Goal: Task Accomplishment & Management: Manage account settings

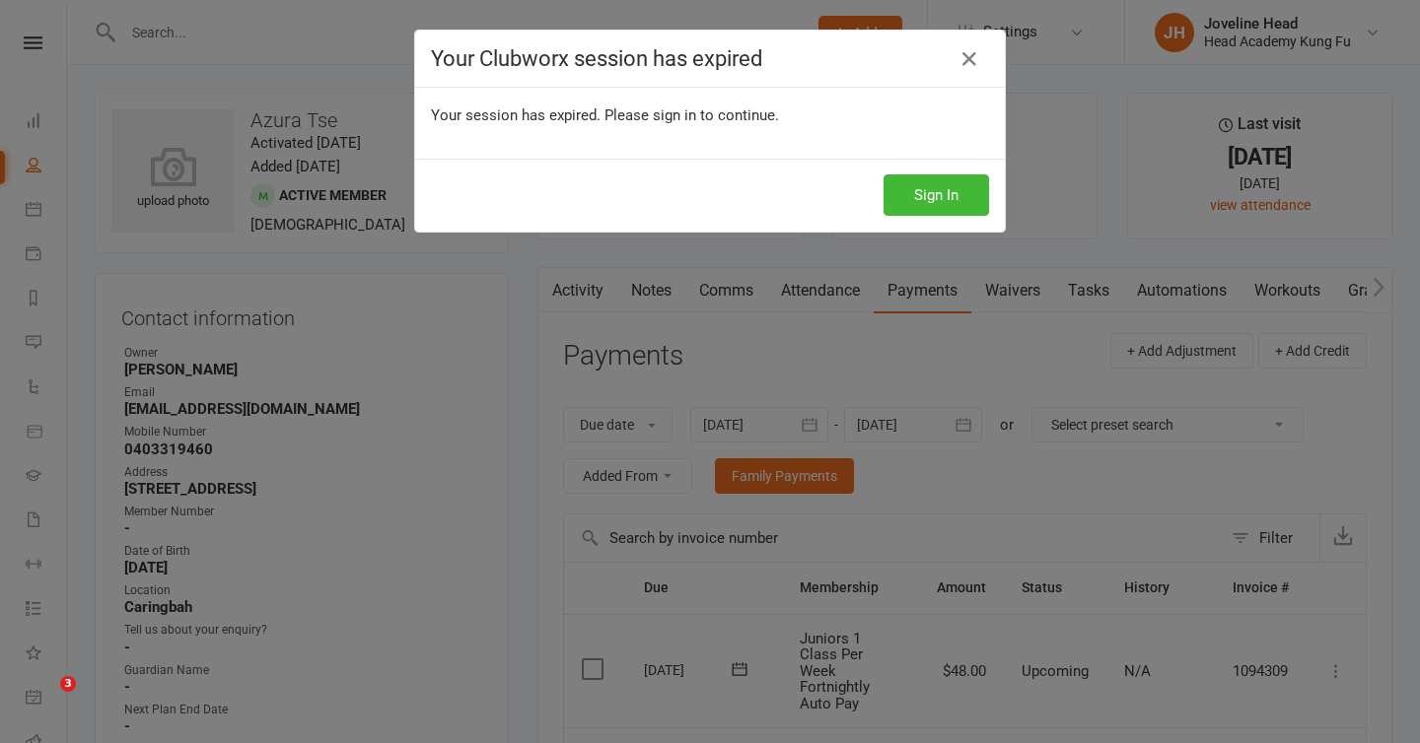
scroll to position [206, 0]
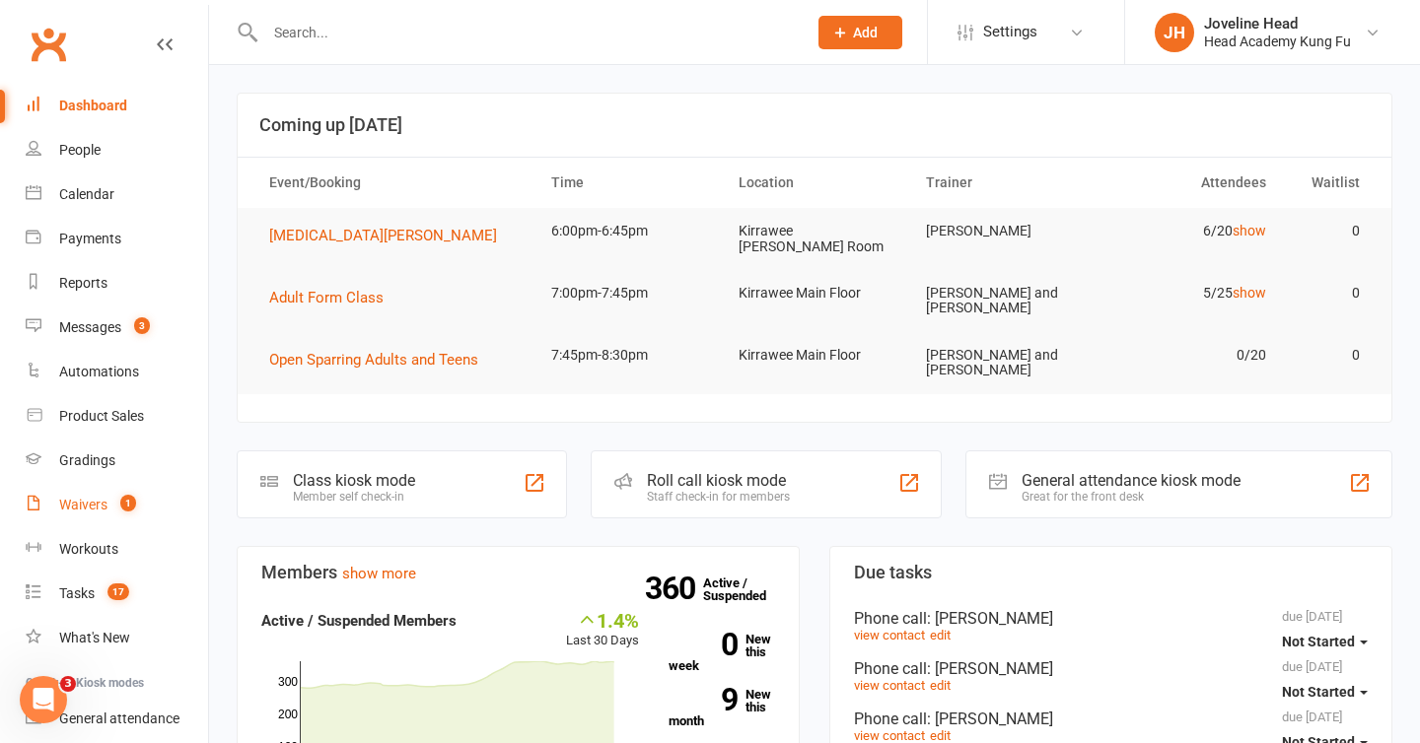
click at [100, 506] on div "Waivers" at bounding box center [83, 505] width 48 height 16
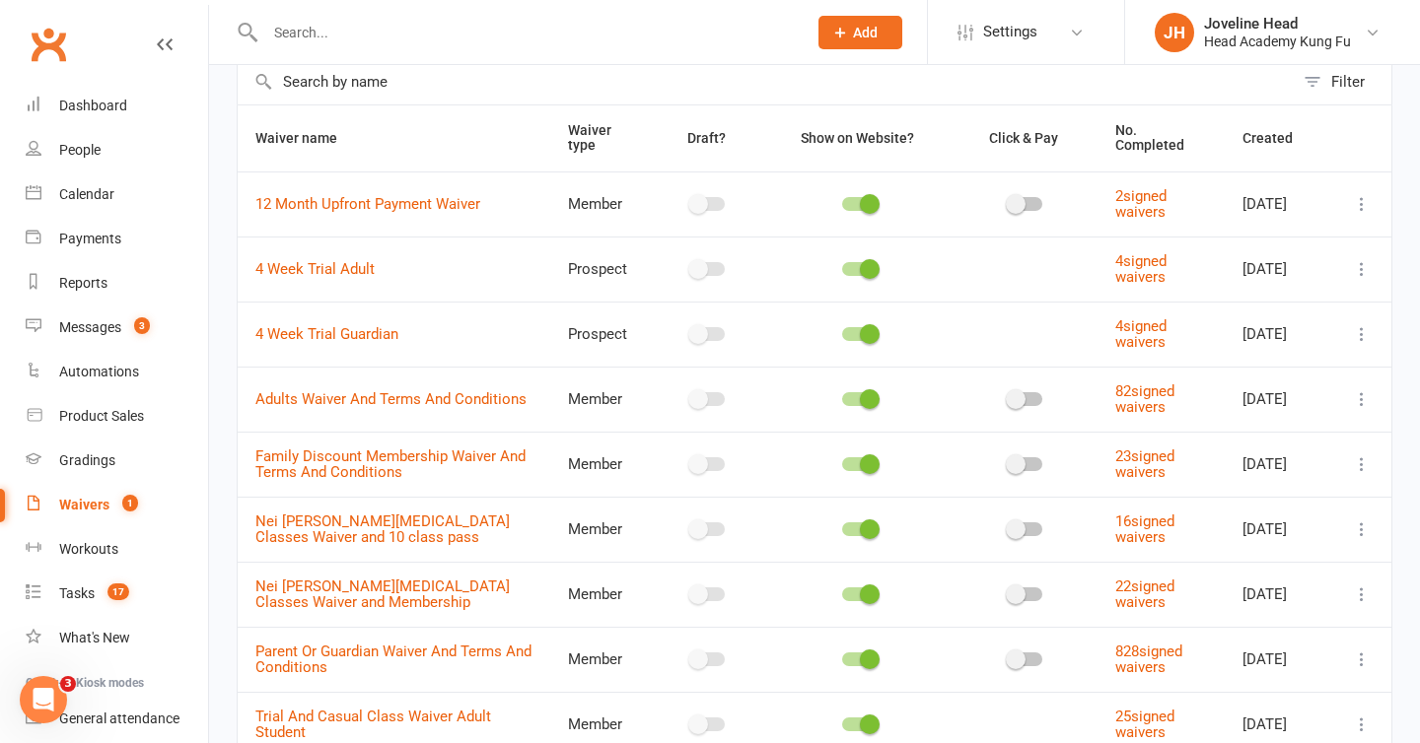
scroll to position [147, 0]
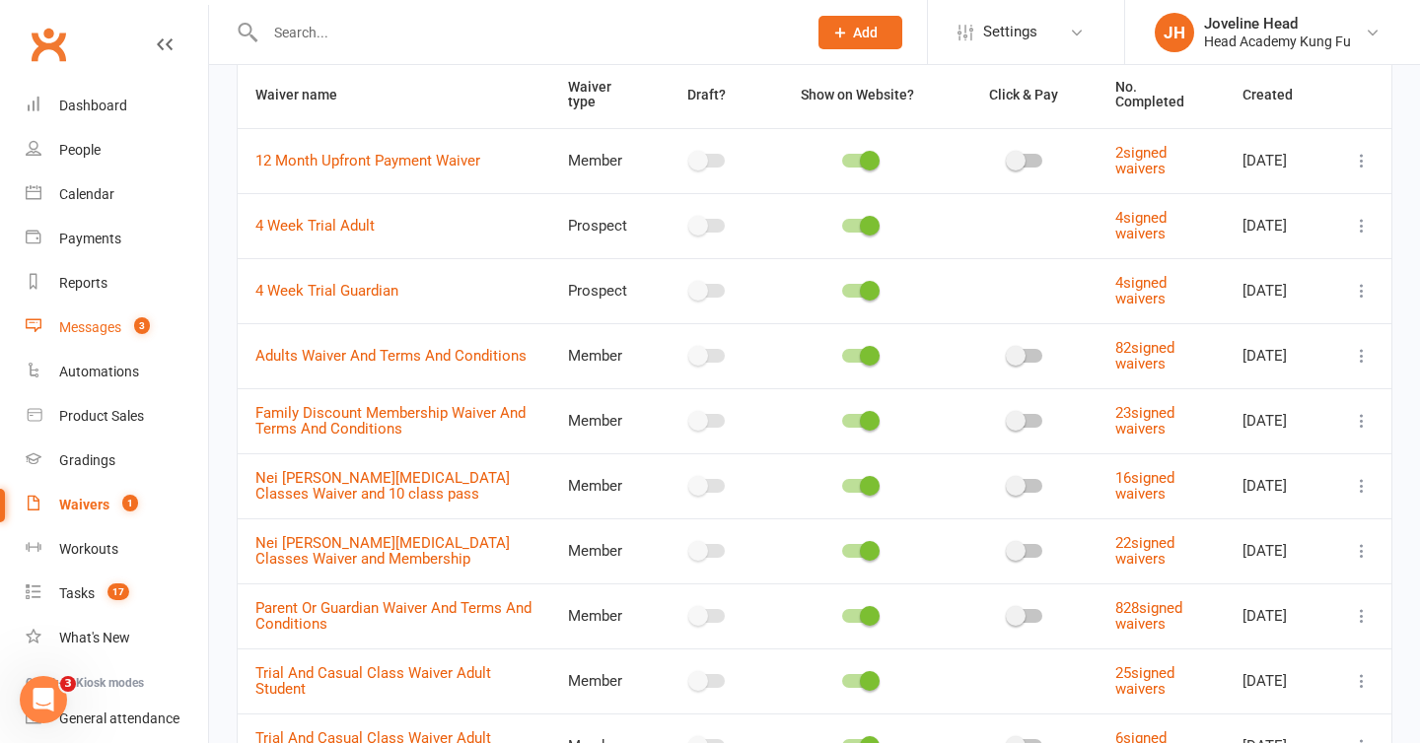
click at [88, 340] on link "Messages 3" at bounding box center [117, 328] width 182 height 44
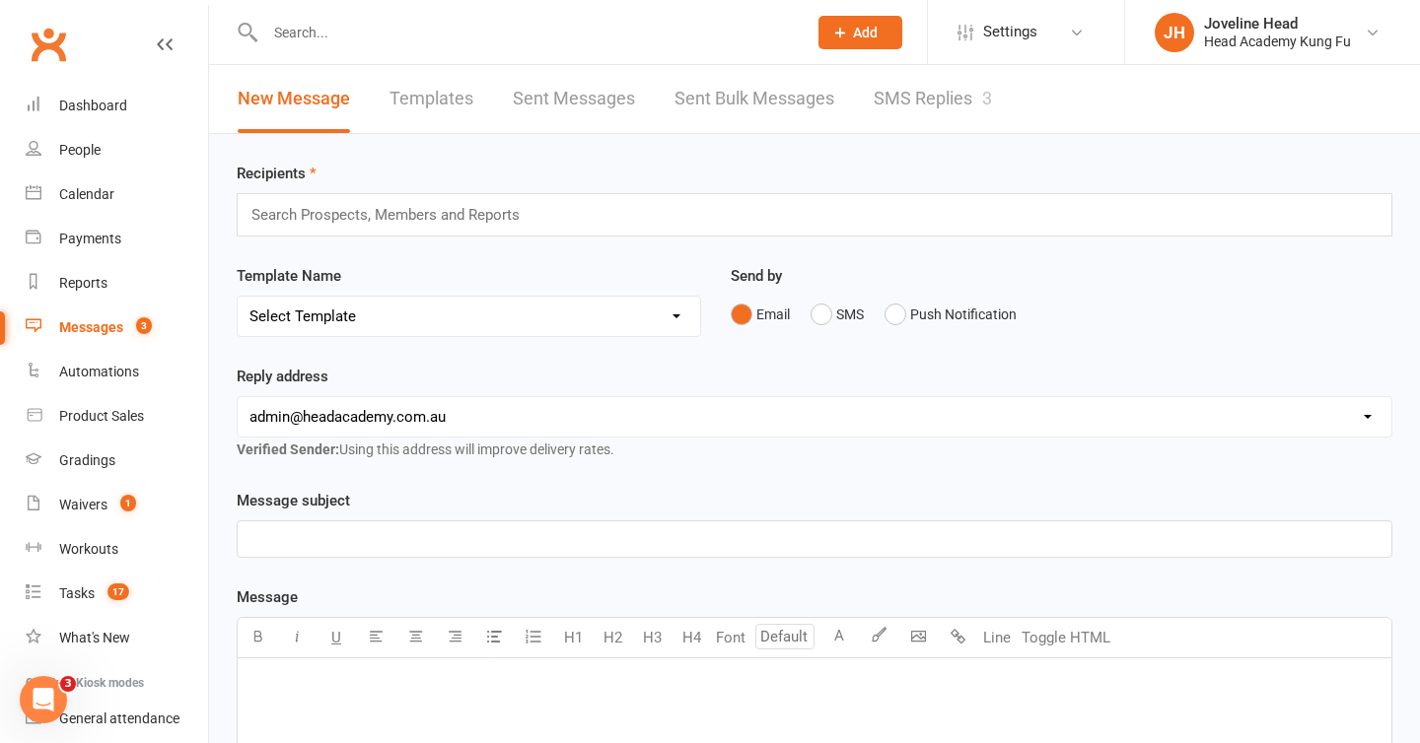
click at [942, 107] on link "SMS Replies 3" at bounding box center [933, 99] width 118 height 68
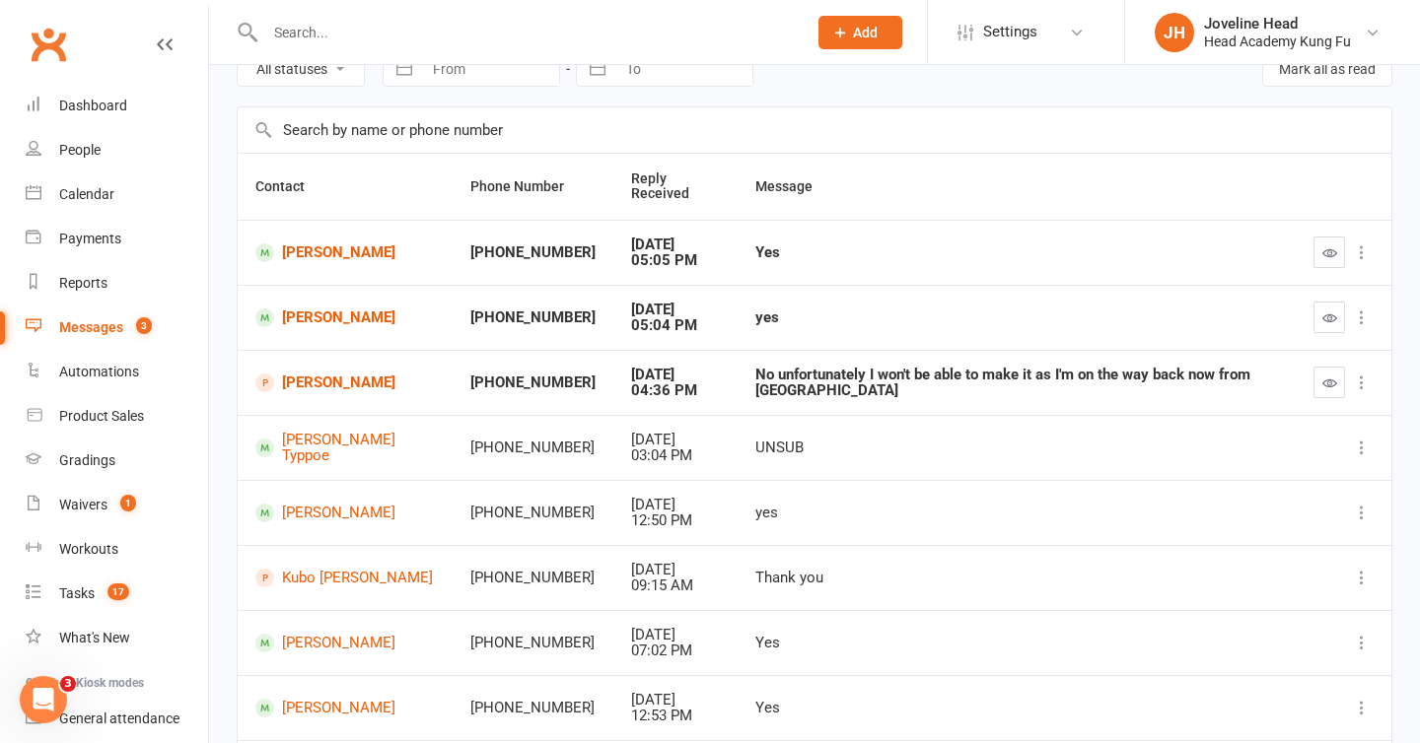
scroll to position [143, 0]
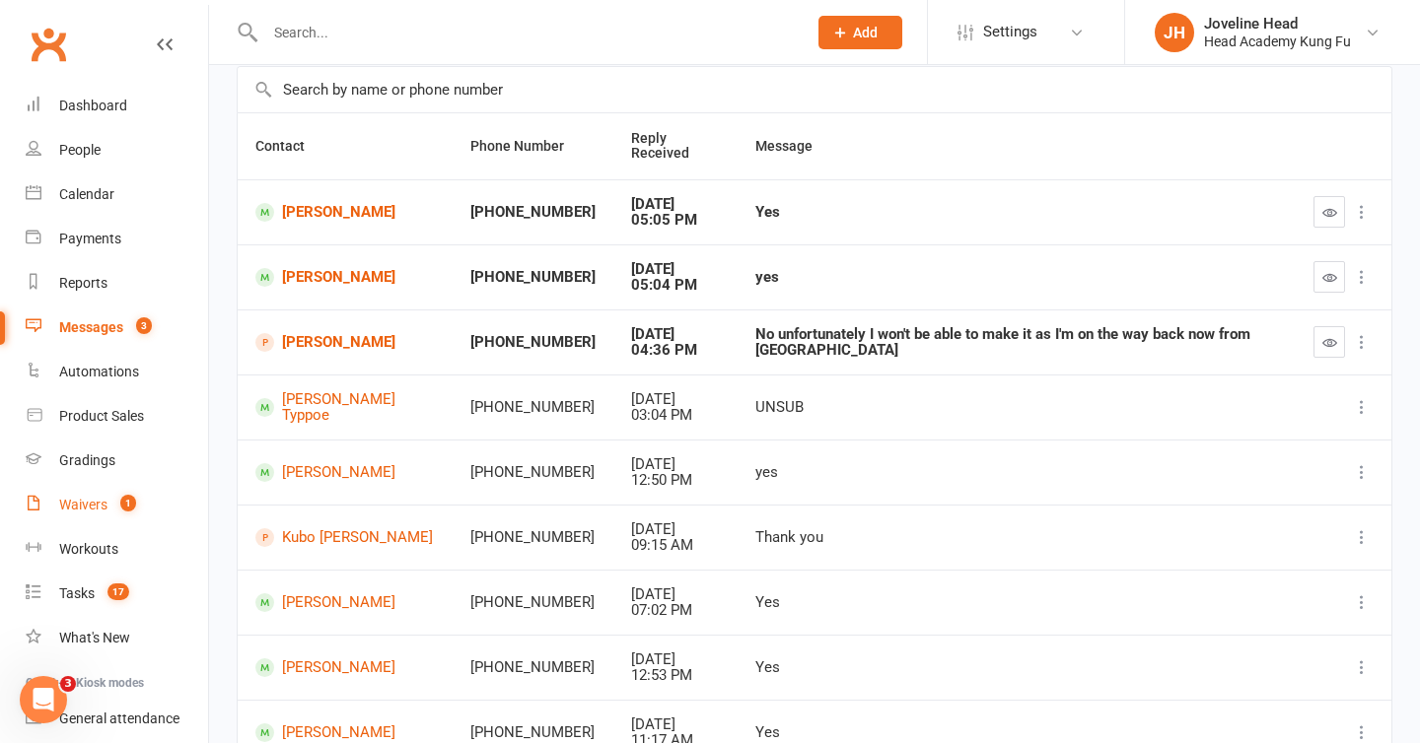
click at [92, 509] on div "Waivers" at bounding box center [83, 505] width 48 height 16
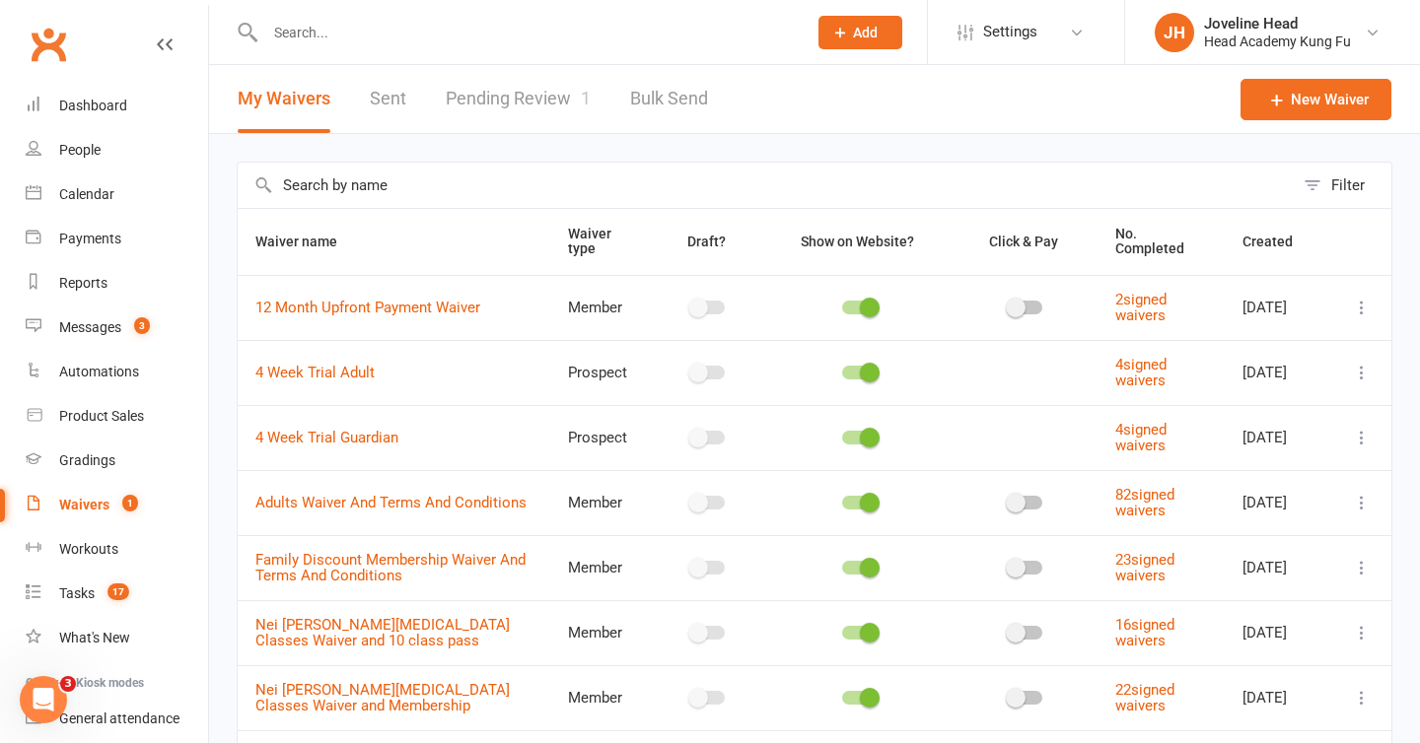
click at [542, 96] on link "Pending Review 1" at bounding box center [518, 99] width 145 height 68
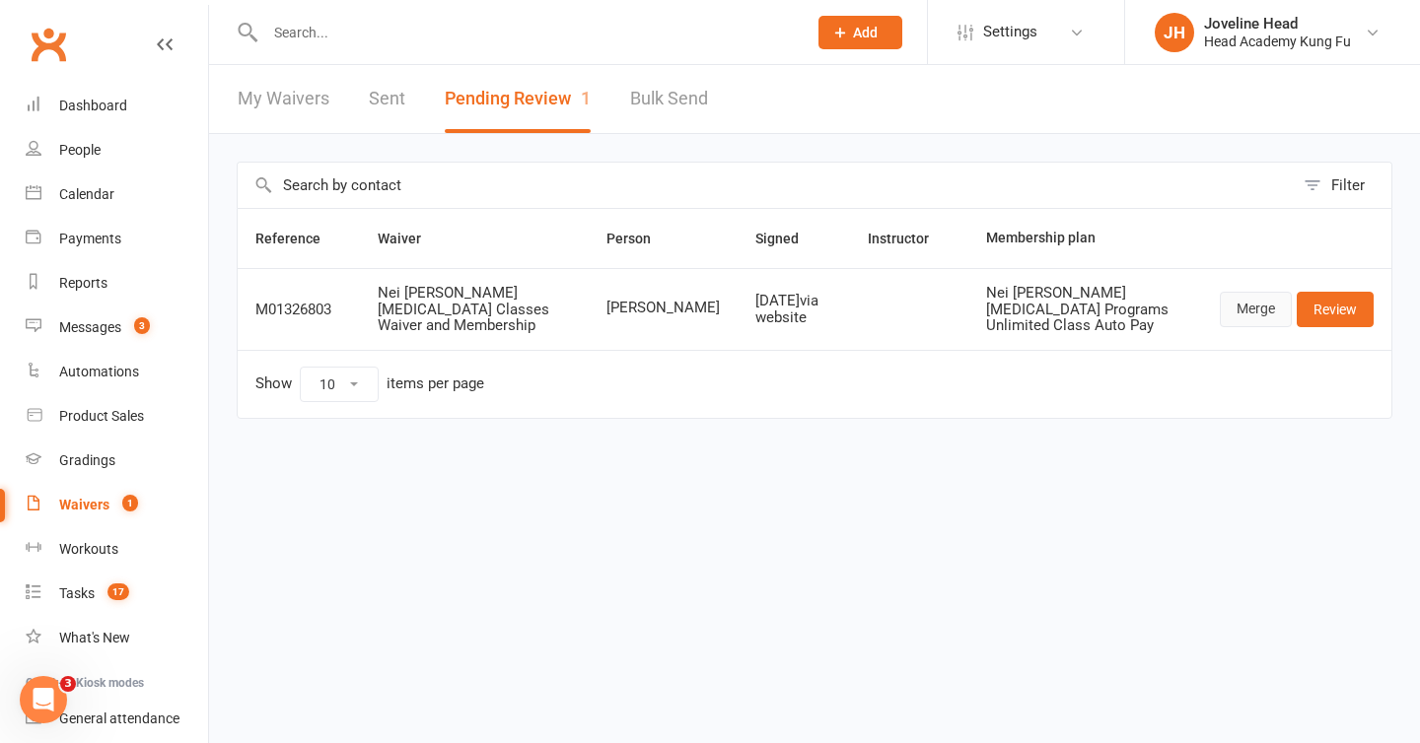
click at [1249, 297] on link "Merge" at bounding box center [1256, 309] width 72 height 35
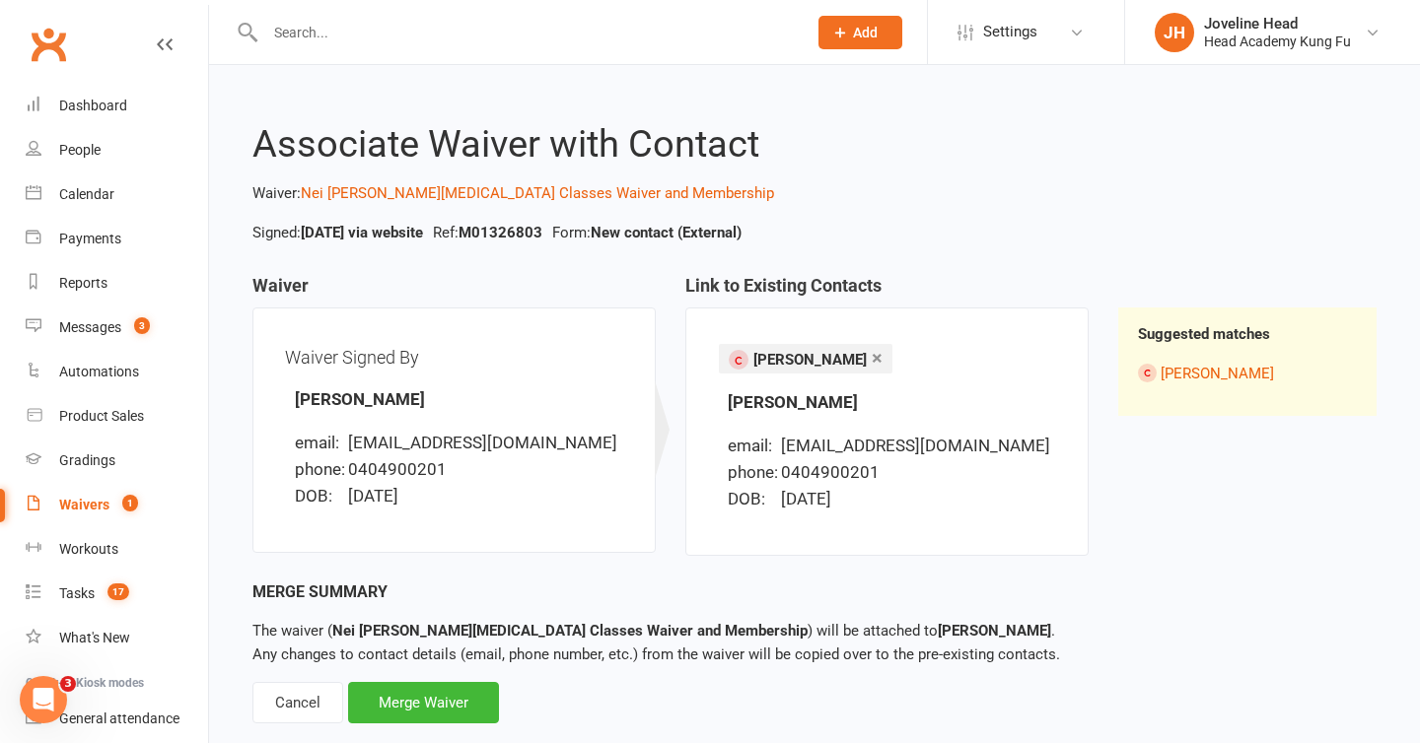
scroll to position [40, 0]
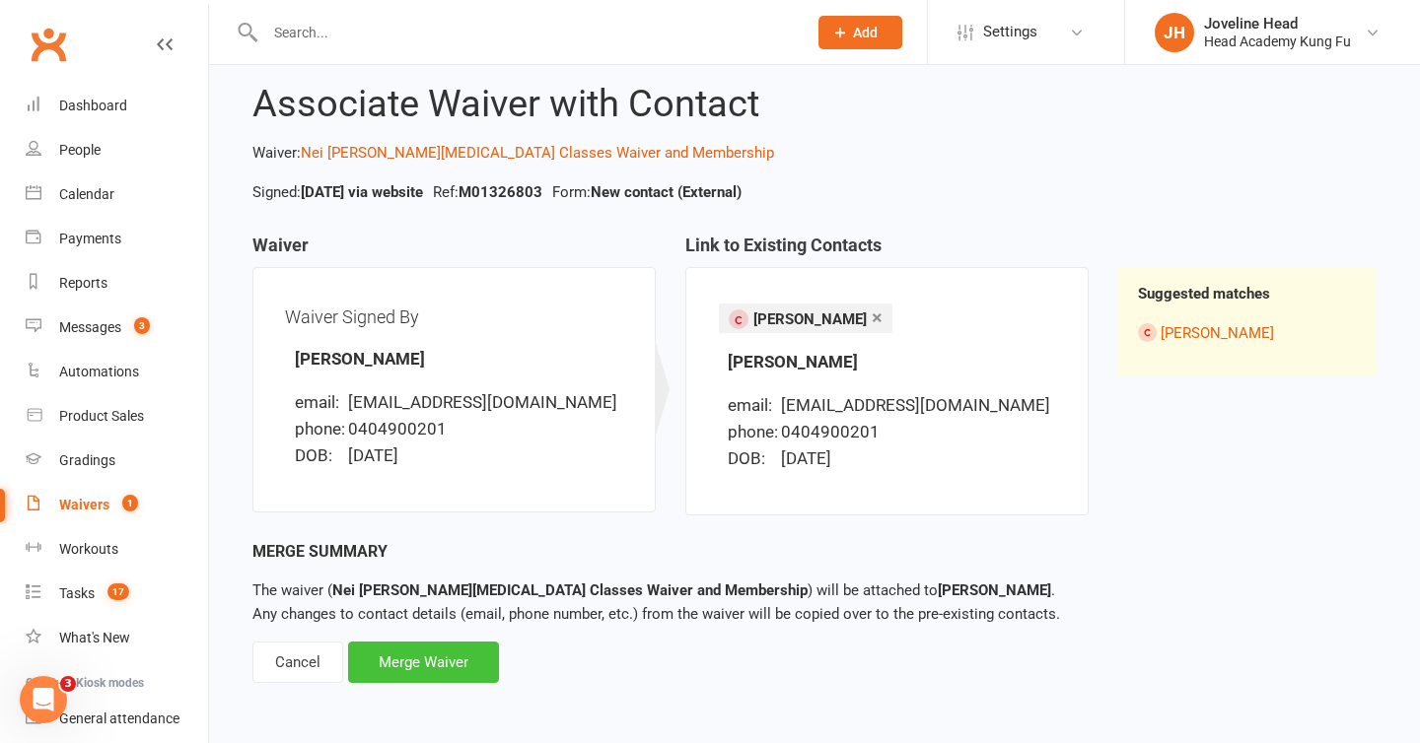
click at [441, 668] on div "Merge Waiver" at bounding box center [423, 662] width 151 height 41
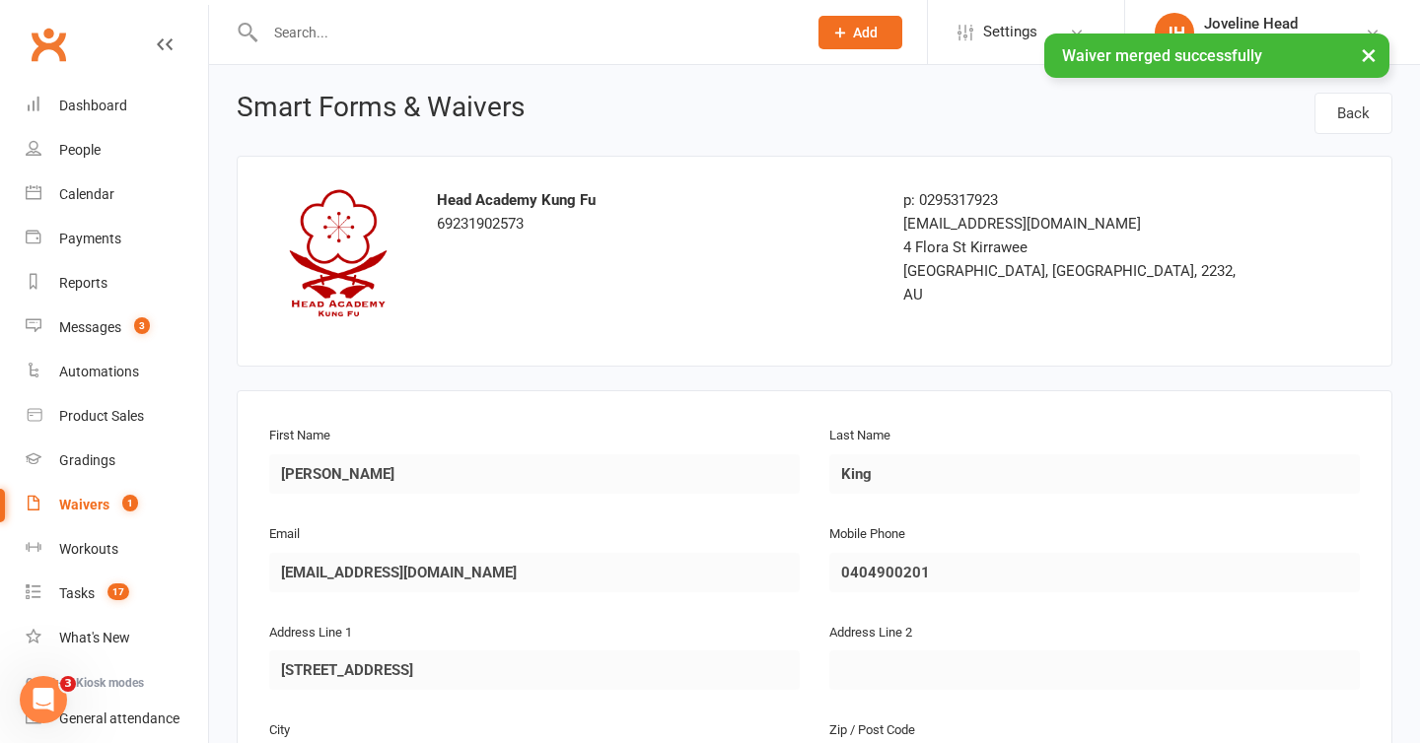
click at [1369, 52] on button "×" at bounding box center [1368, 55] width 35 height 42
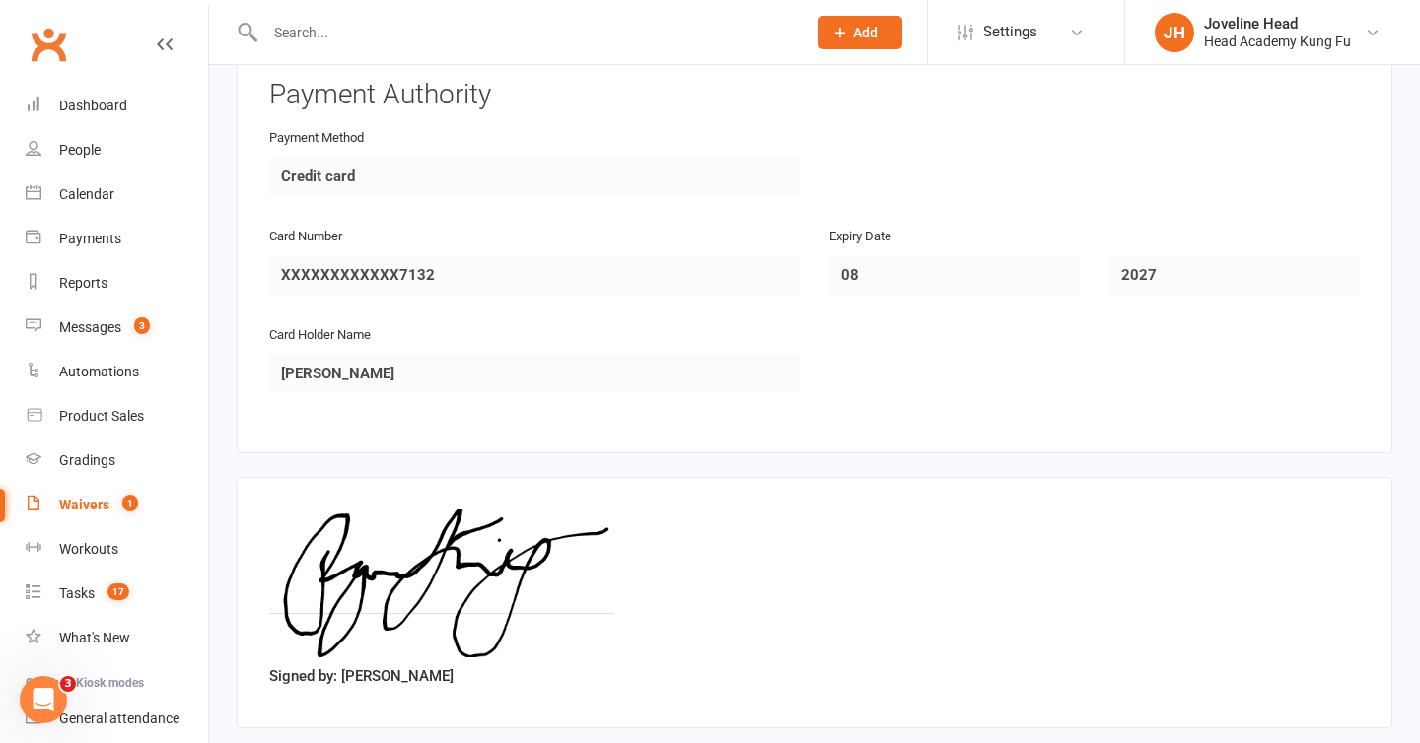
scroll to position [1362, 0]
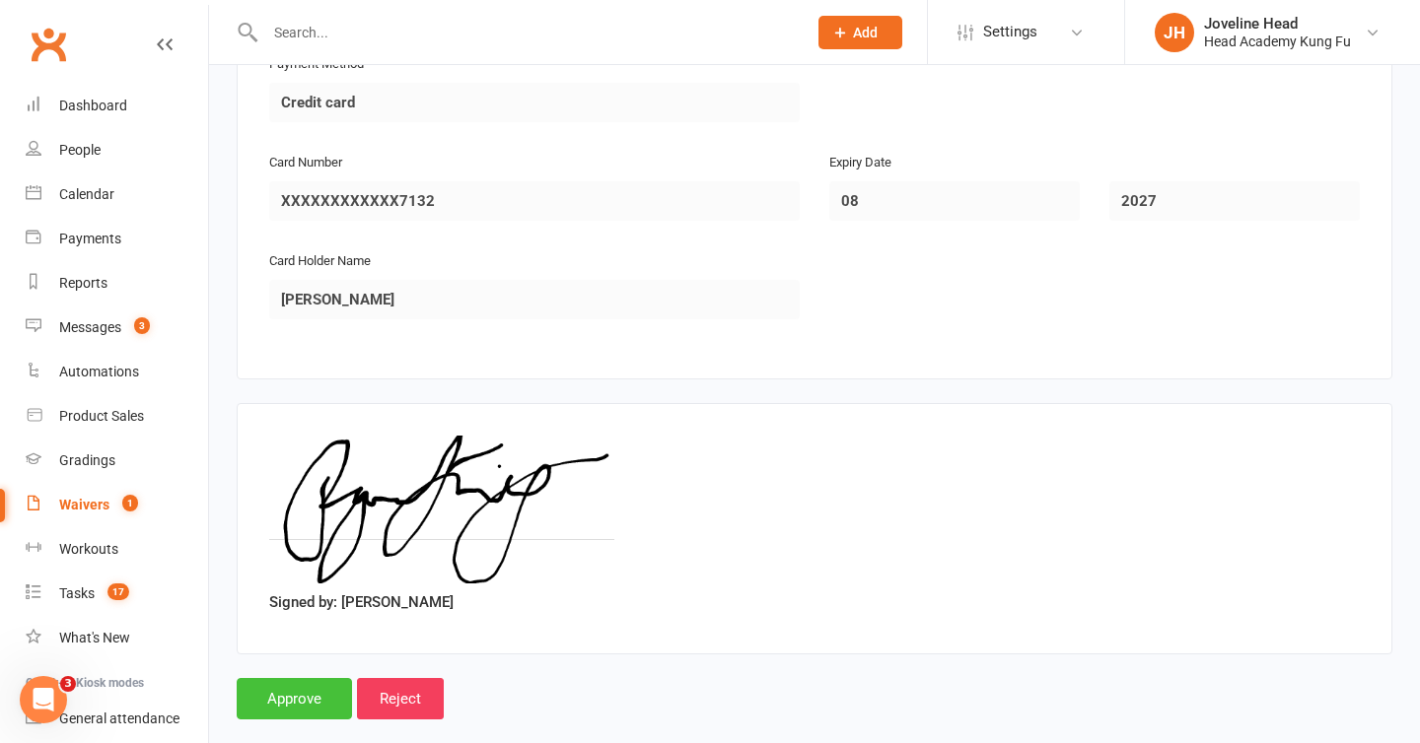
click at [296, 690] on input "Approve" at bounding box center [294, 698] width 115 height 41
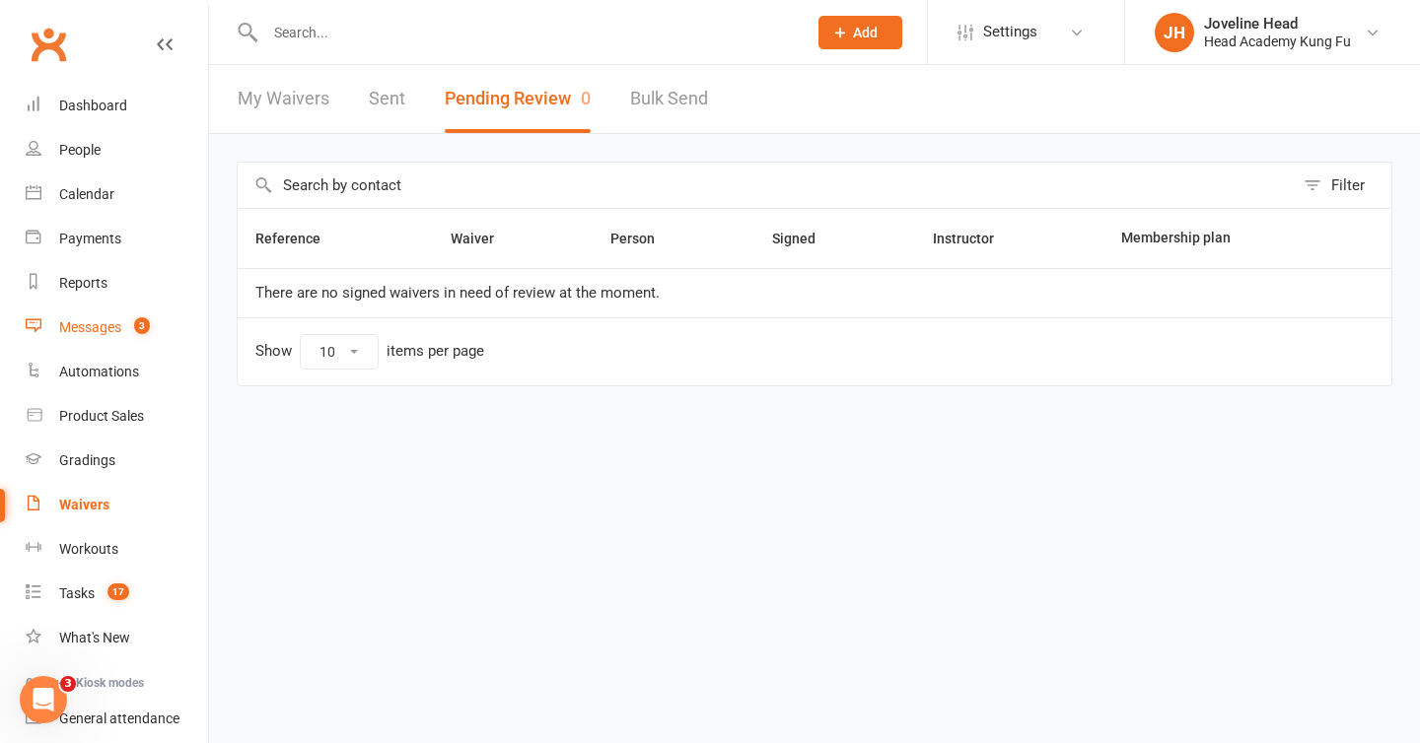
click at [95, 325] on div "Messages" at bounding box center [90, 327] width 62 height 16
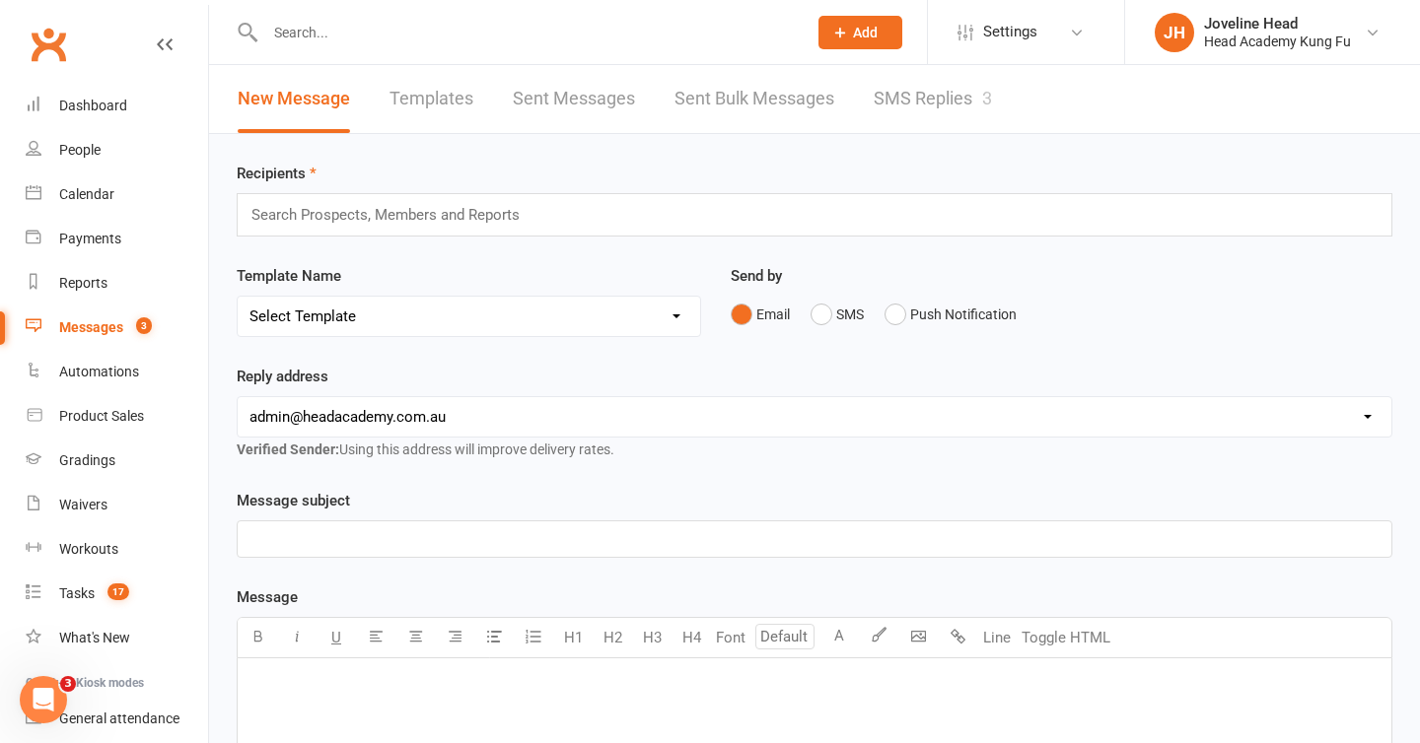
click at [924, 97] on link "SMS Replies 3" at bounding box center [933, 99] width 118 height 68
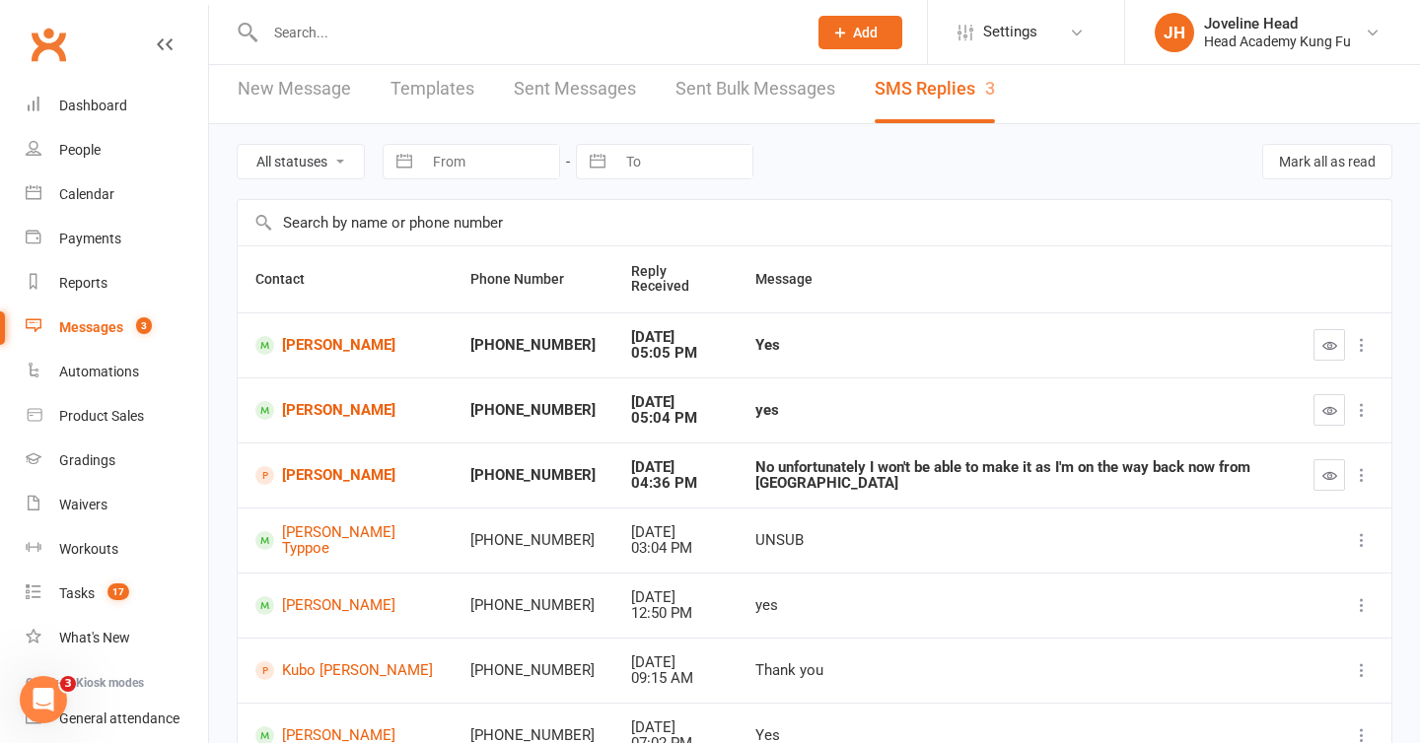
scroll to position [105, 0]
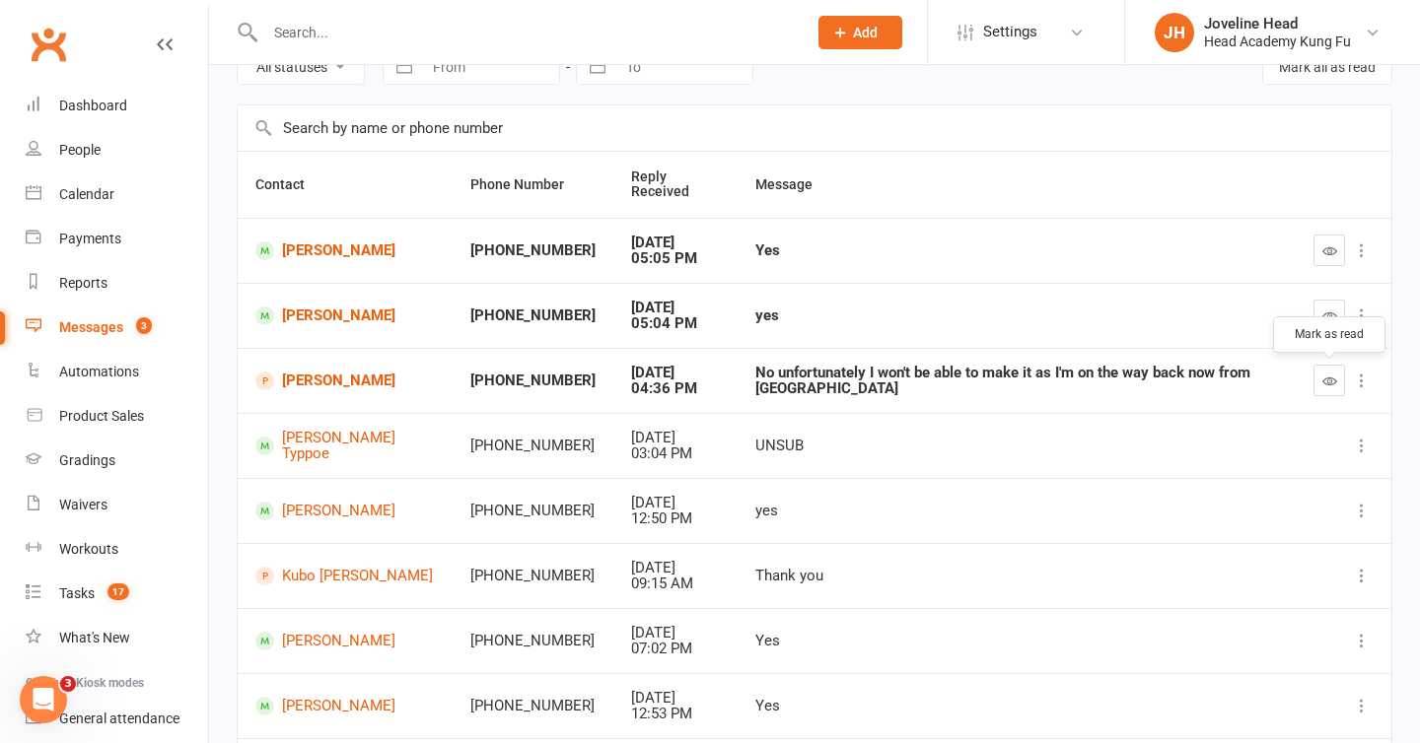
click at [1326, 375] on icon "button" at bounding box center [1329, 381] width 15 height 15
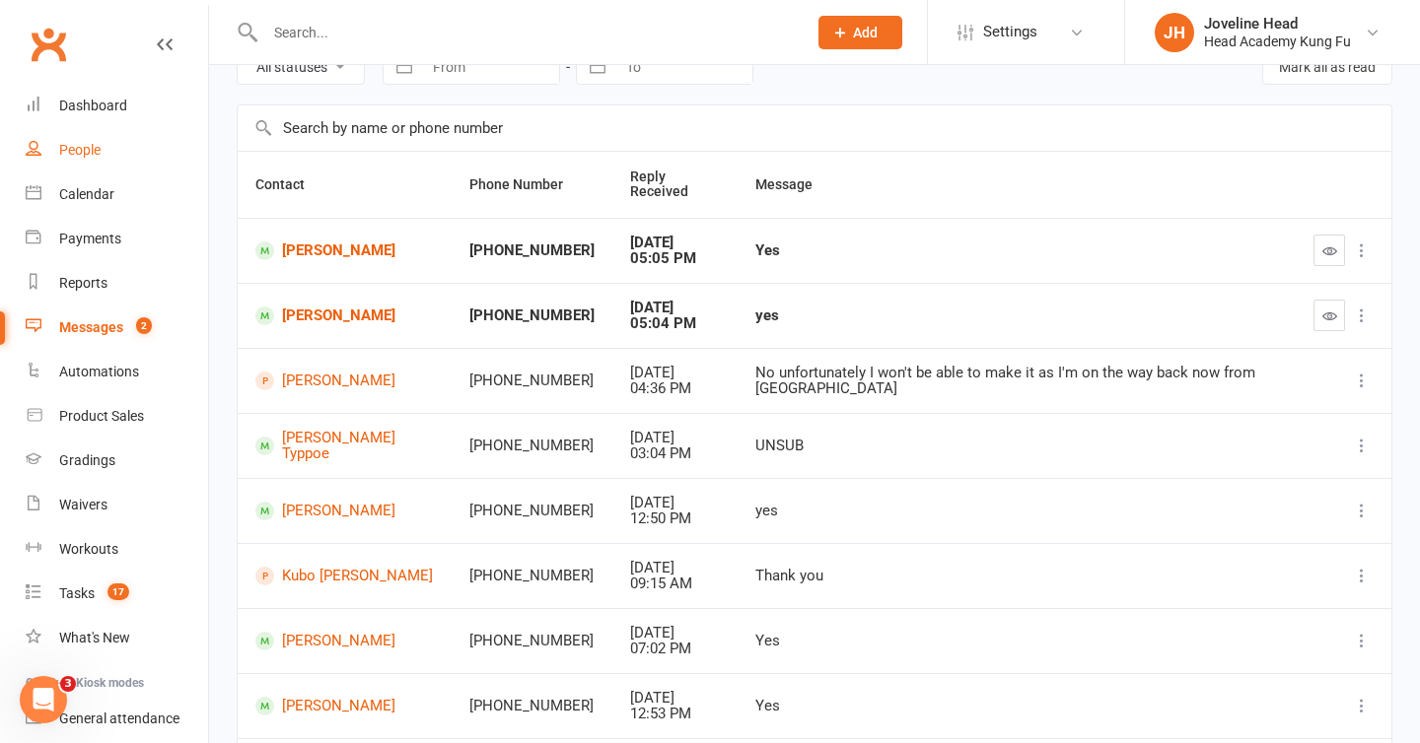
click at [87, 144] on div "People" at bounding box center [79, 150] width 41 height 16
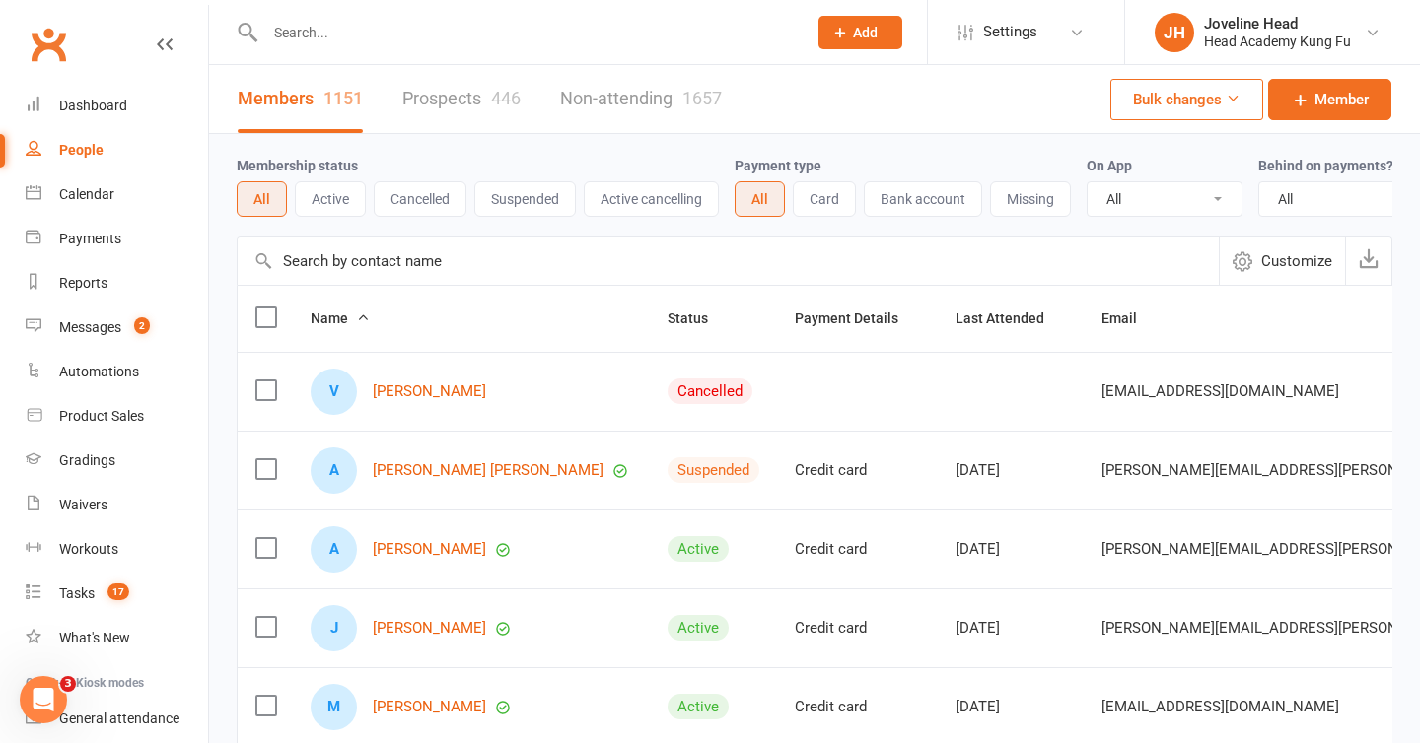
click at [452, 38] on input "text" at bounding box center [525, 33] width 533 height 28
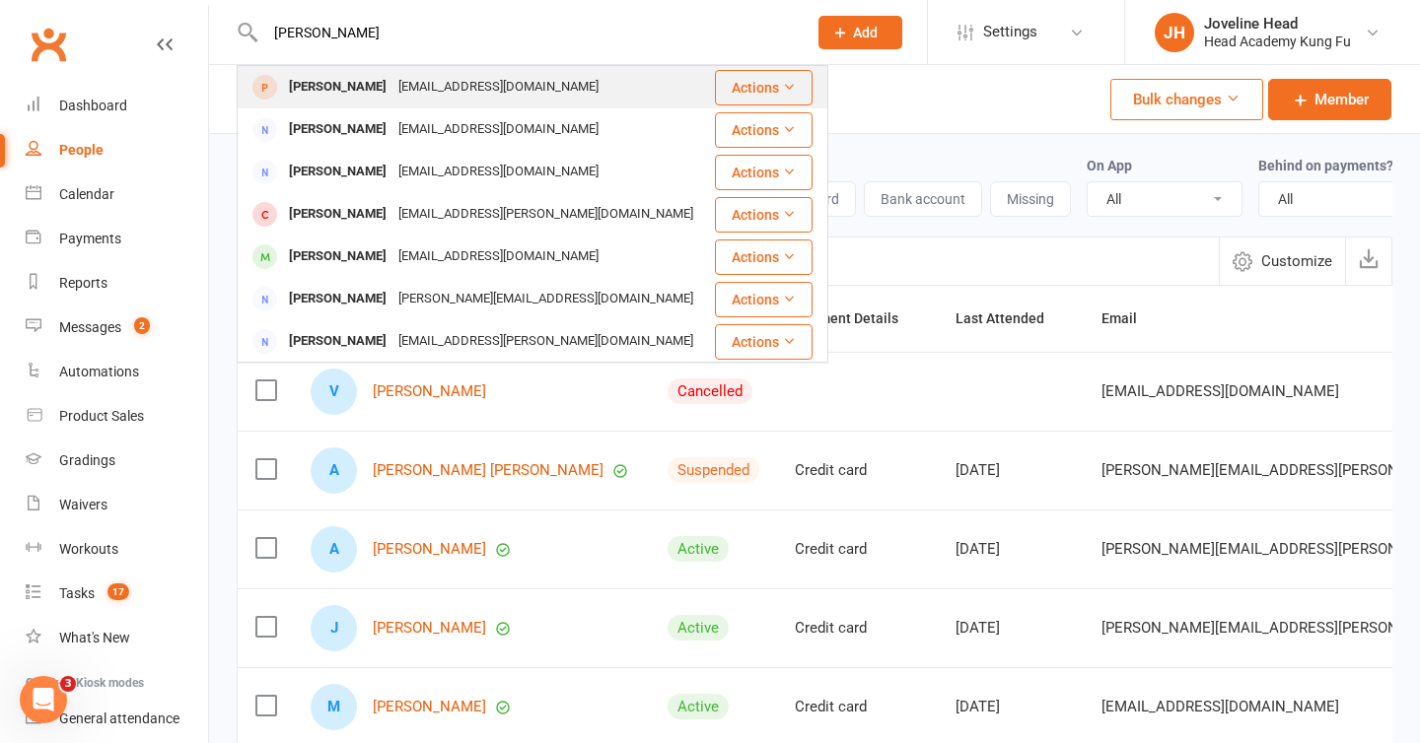
type input "[PERSON_NAME]"
click at [452, 89] on div "[EMAIL_ADDRESS][DOMAIN_NAME]" at bounding box center [498, 87] width 212 height 29
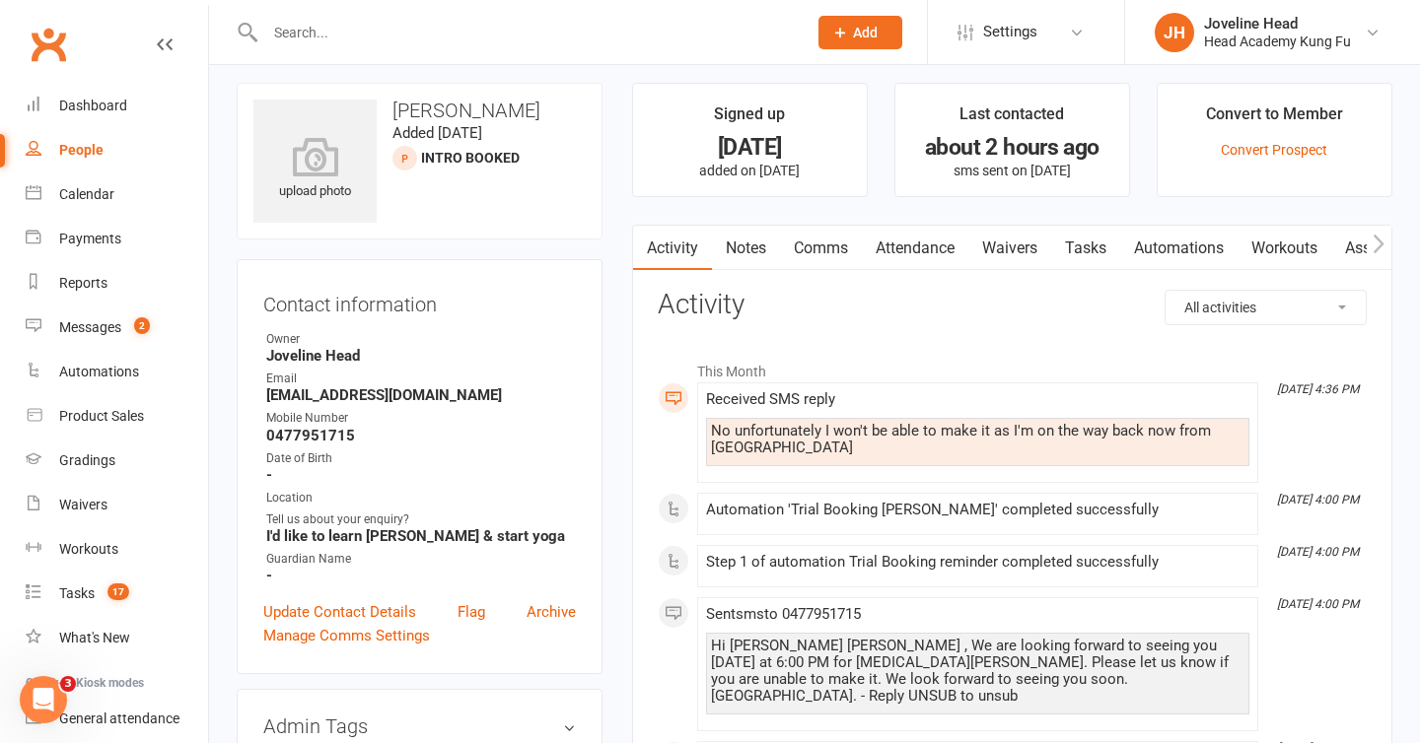
scroll to position [18, 0]
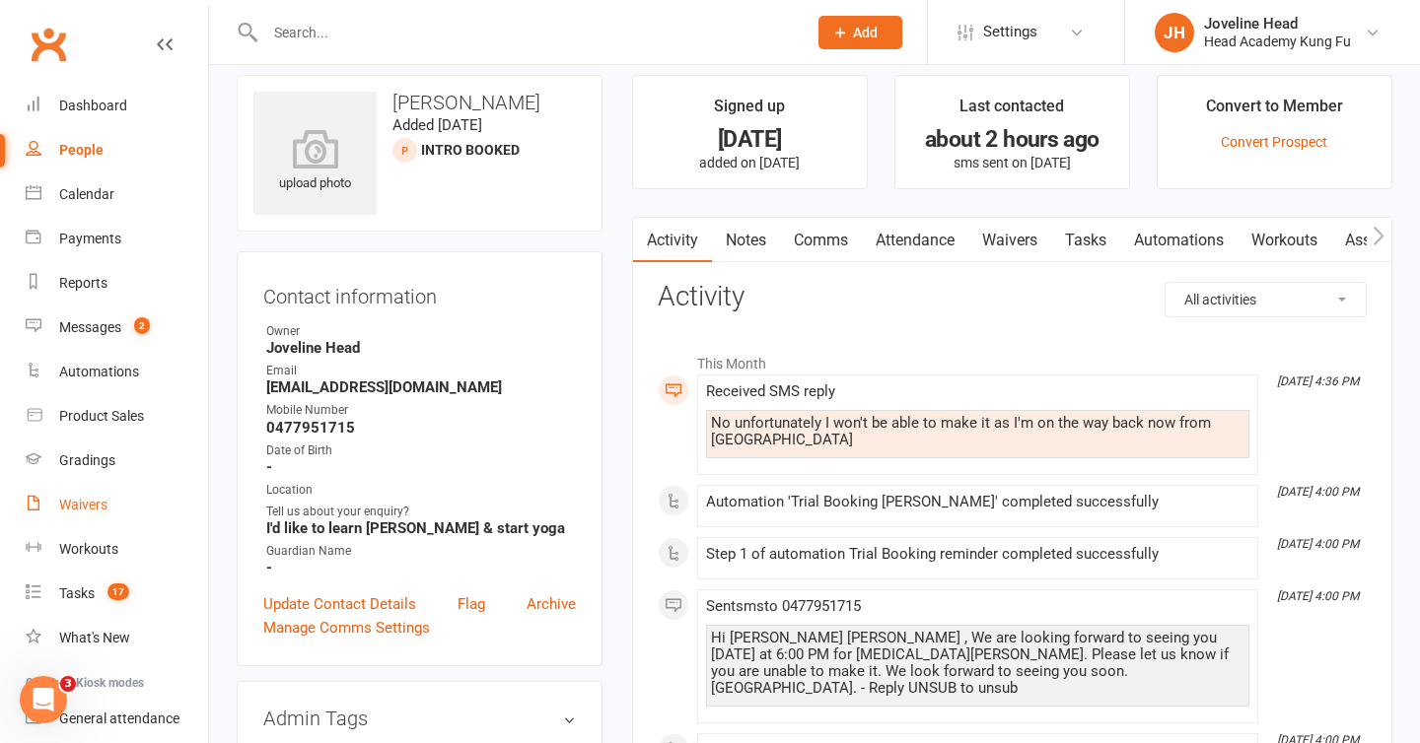
click at [106, 512] on div "Waivers" at bounding box center [83, 505] width 48 height 16
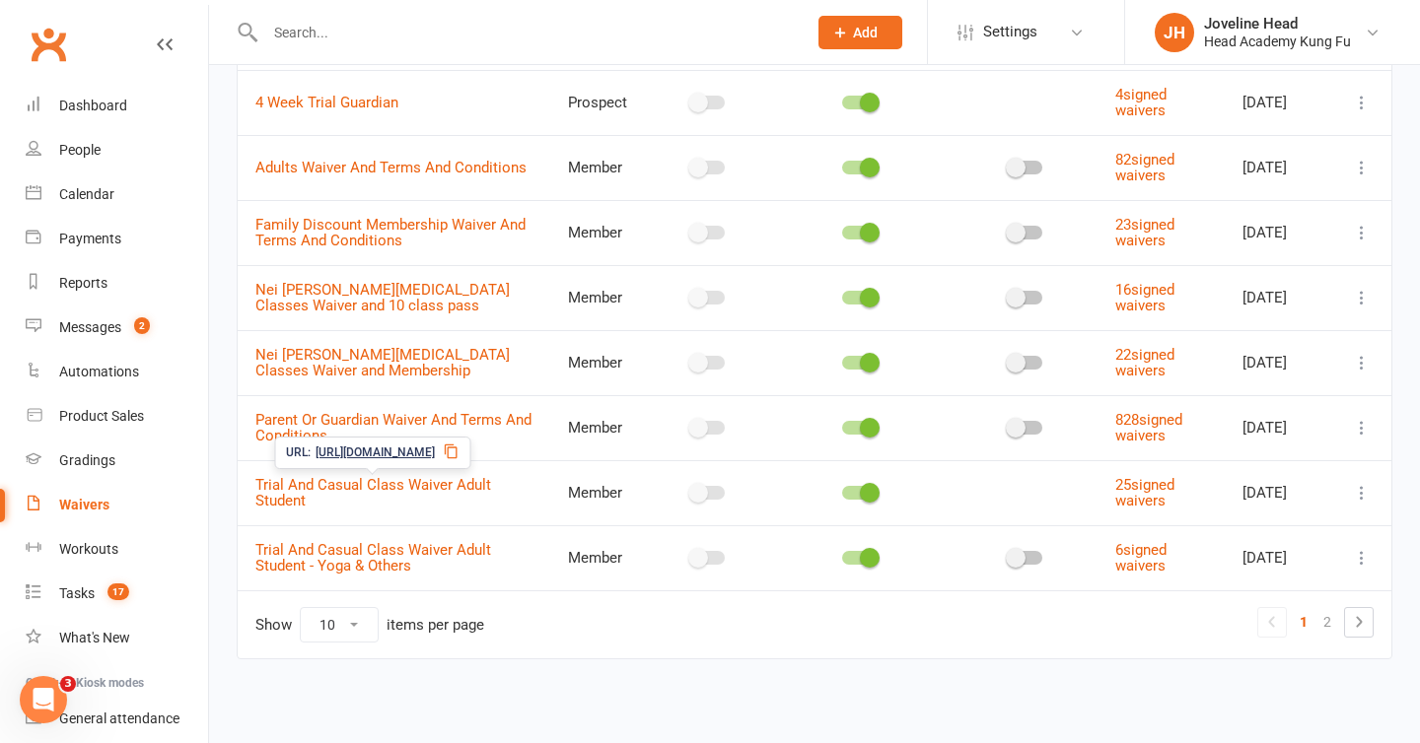
scroll to position [323, 0]
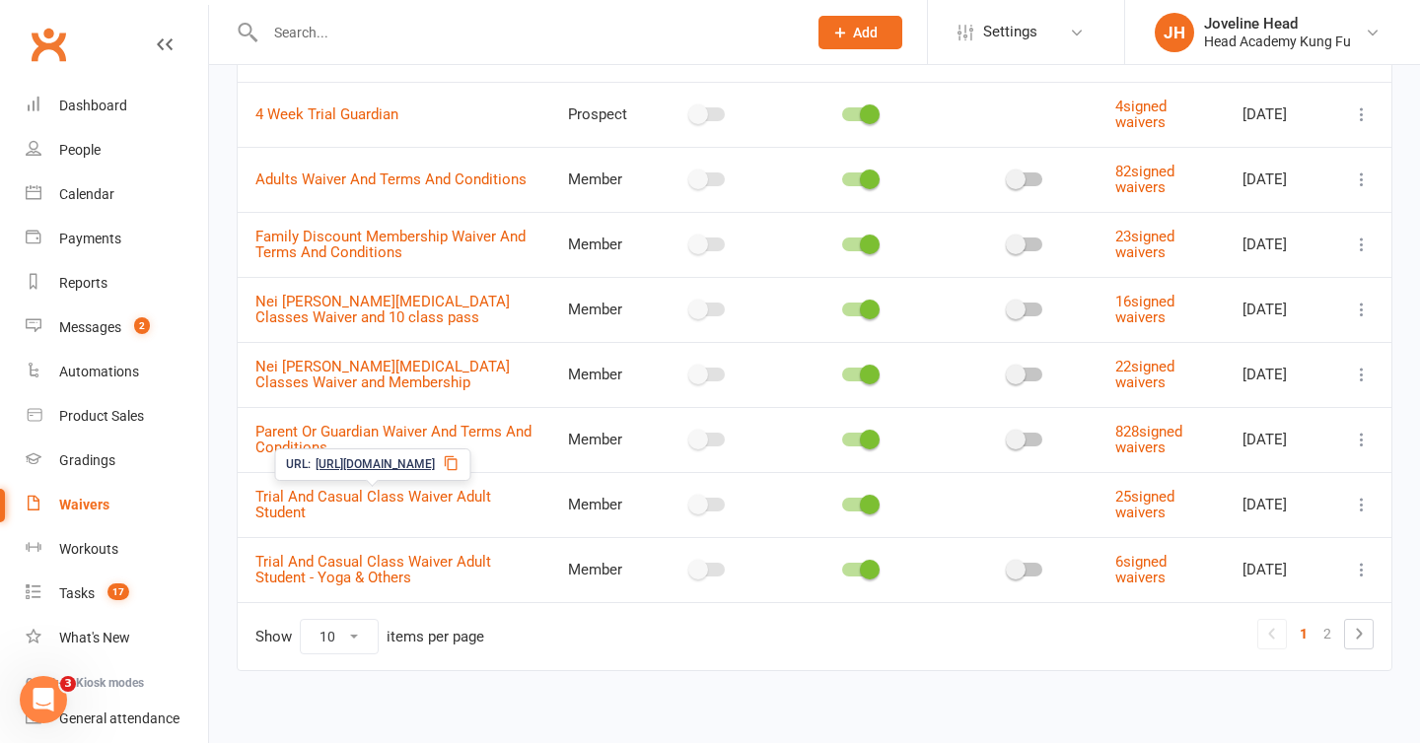
click at [459, 460] on icon at bounding box center [451, 464] width 16 height 16
click at [80, 186] on div "Calendar" at bounding box center [86, 194] width 55 height 16
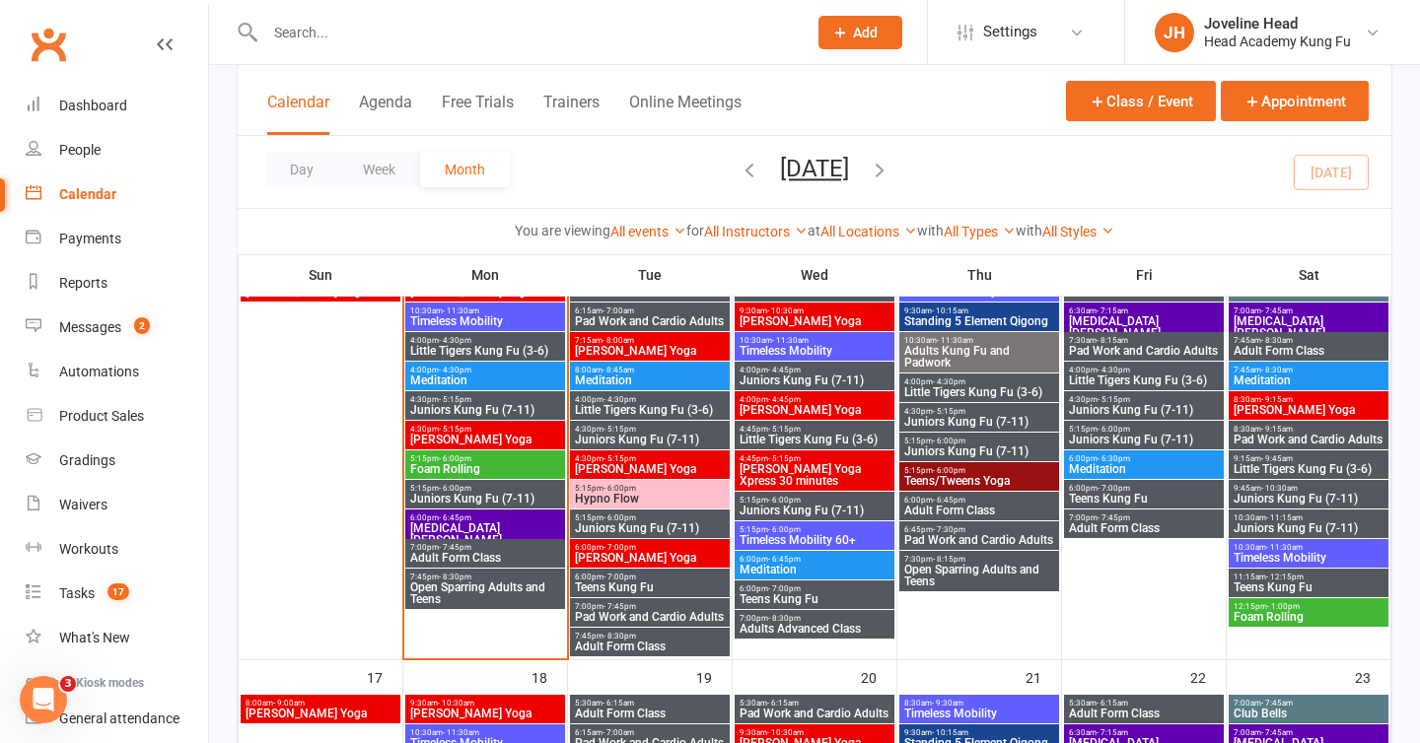
scroll to position [1024, 0]
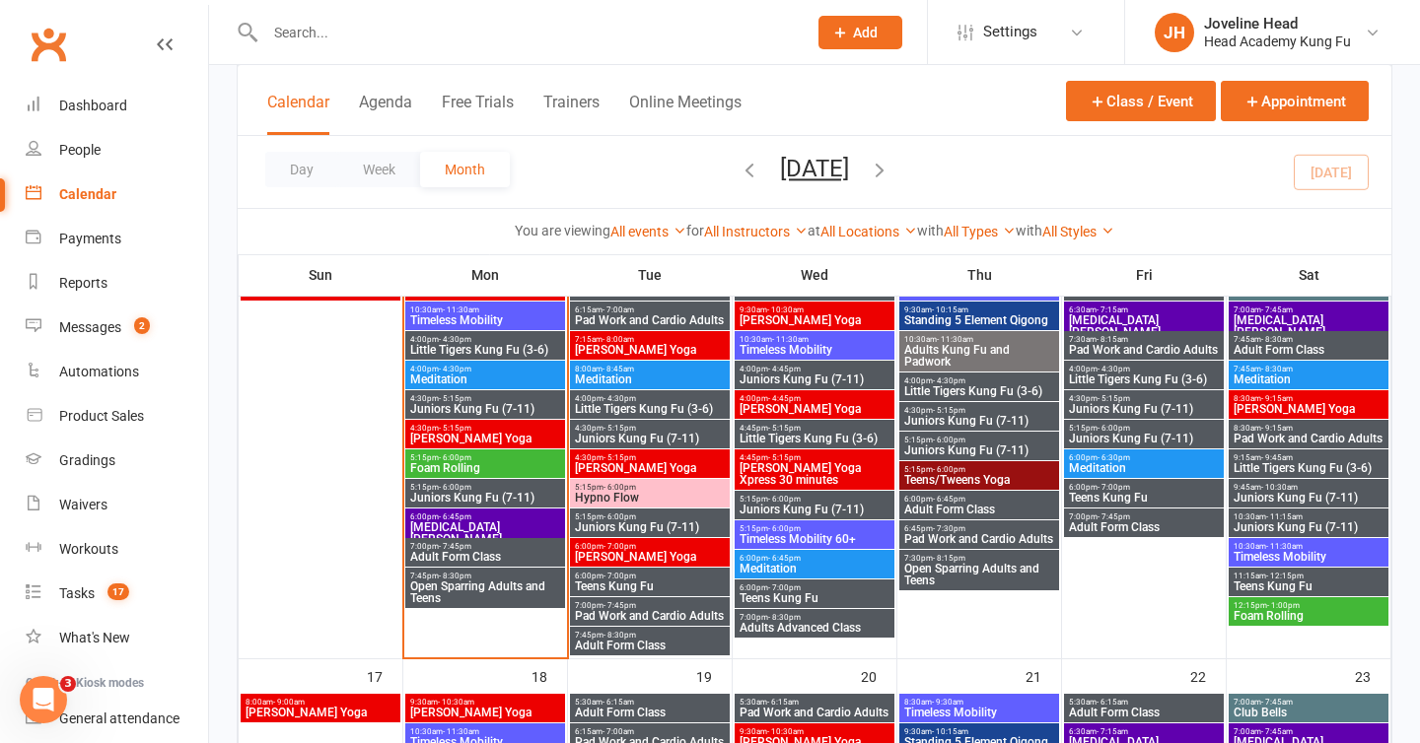
click at [619, 429] on span "- 5:15pm" at bounding box center [619, 428] width 33 height 9
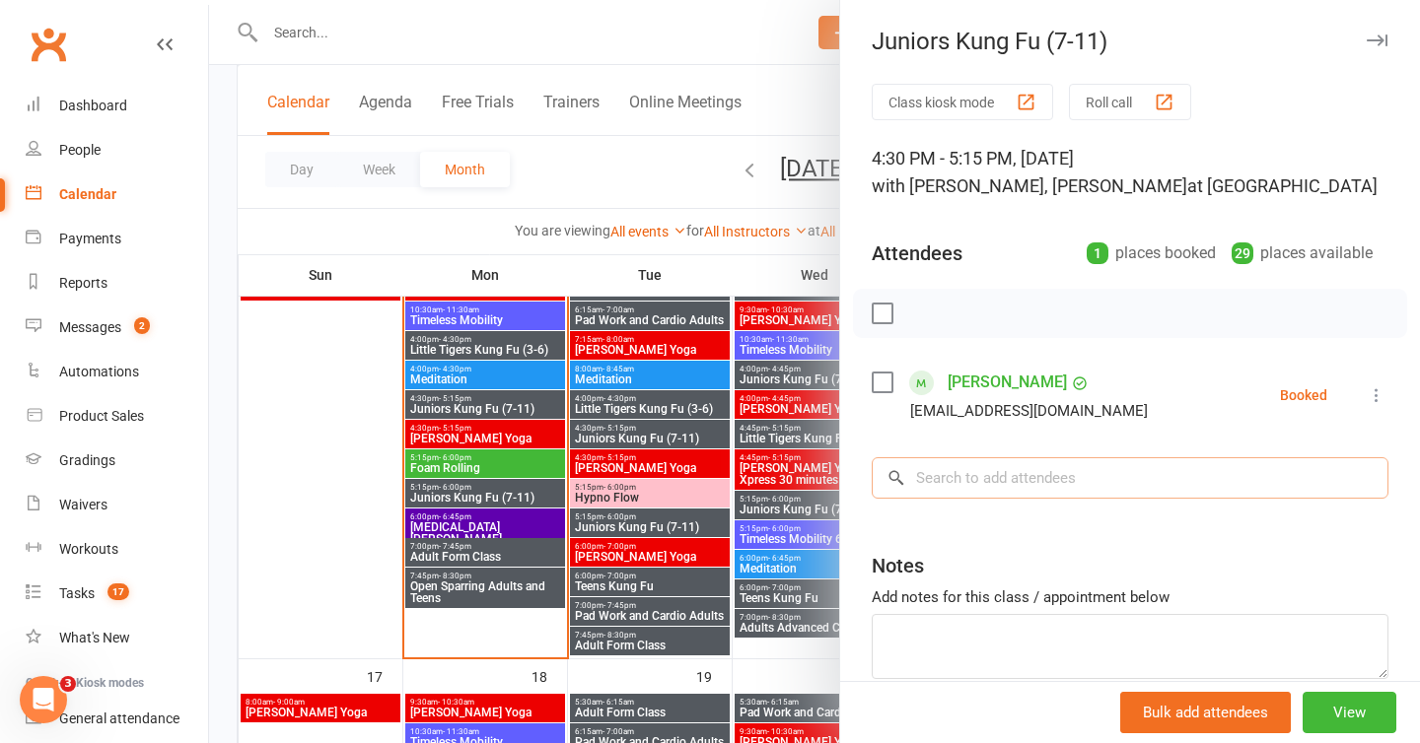
click at [956, 484] on input "search" at bounding box center [1130, 478] width 517 height 41
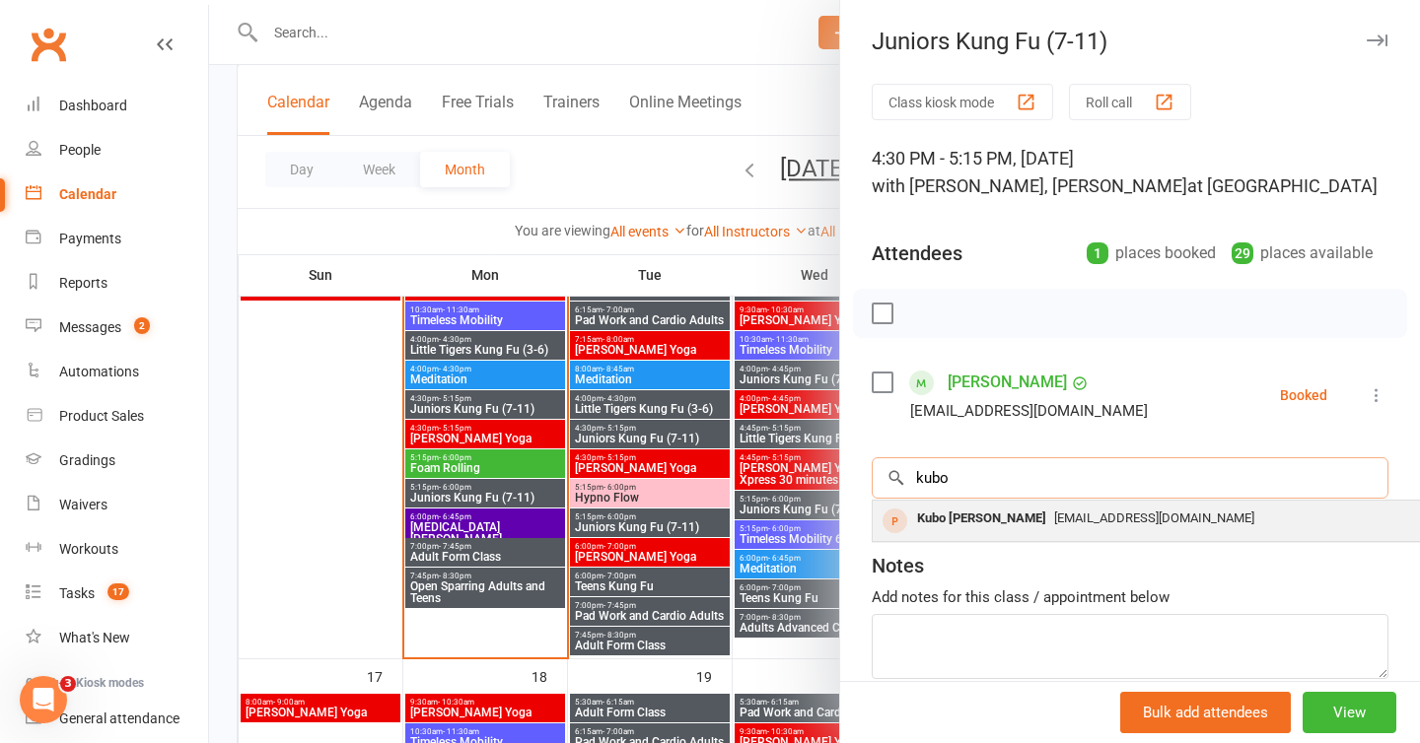
type input "kubo"
click at [1054, 513] on span "[EMAIL_ADDRESS][DOMAIN_NAME]" at bounding box center [1154, 518] width 200 height 15
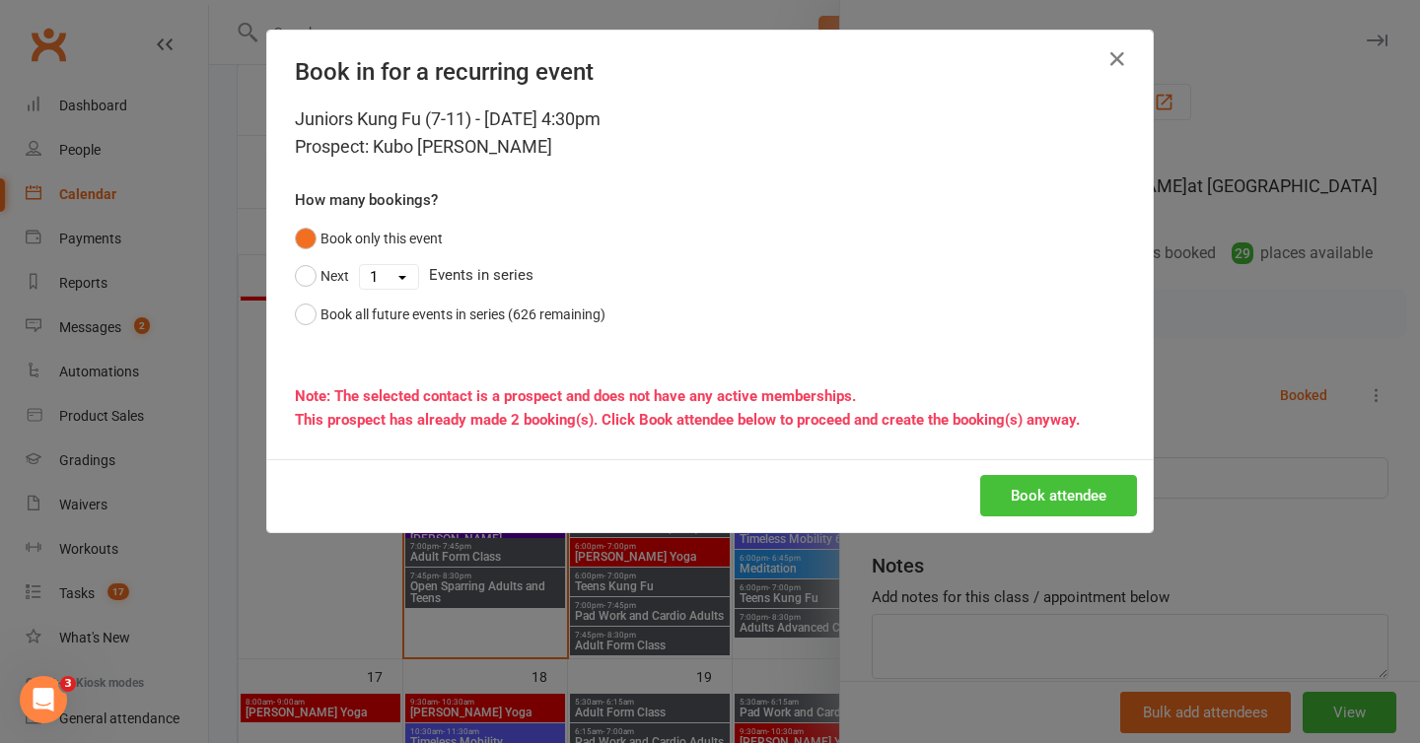
click at [1063, 497] on button "Book attendee" at bounding box center [1058, 495] width 157 height 41
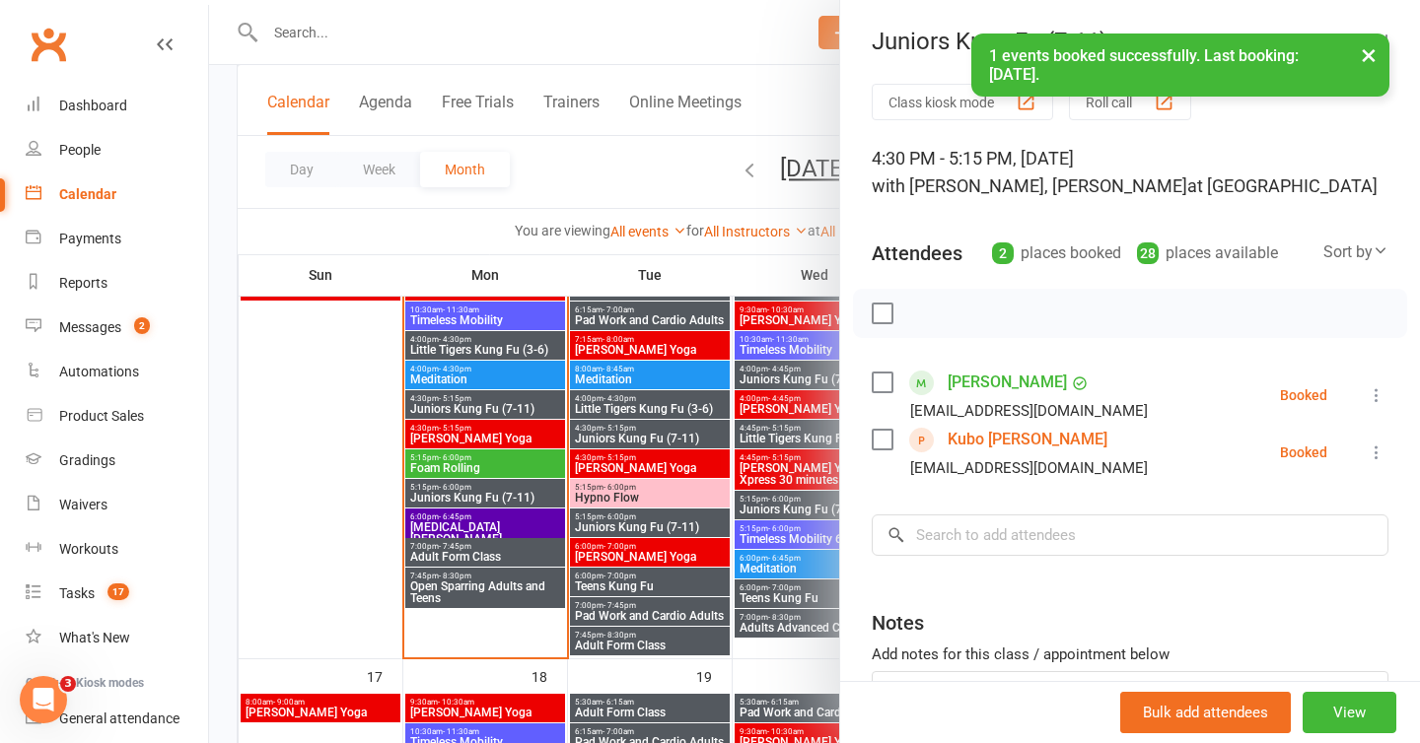
click at [1371, 57] on button "×" at bounding box center [1368, 55] width 35 height 42
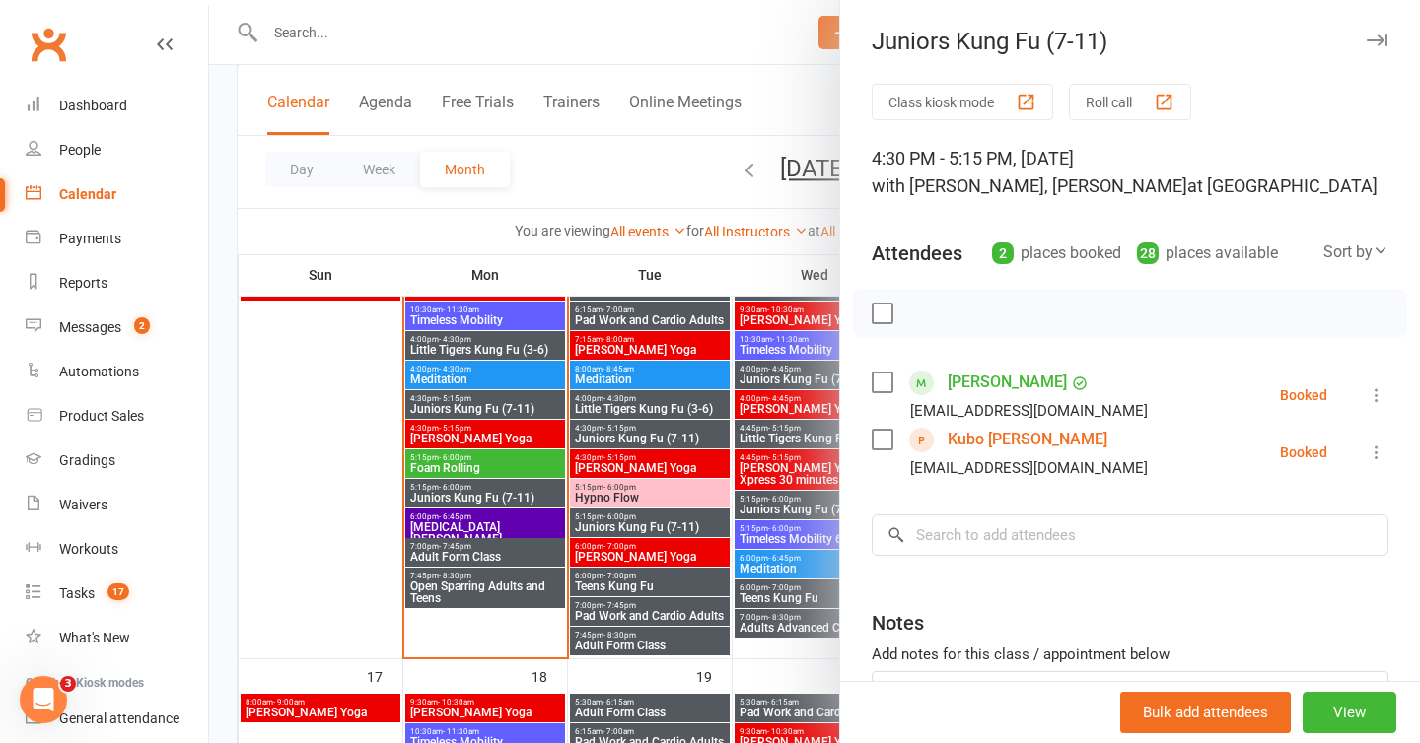
click at [1380, 35] on icon "button" at bounding box center [1377, 41] width 21 height 12
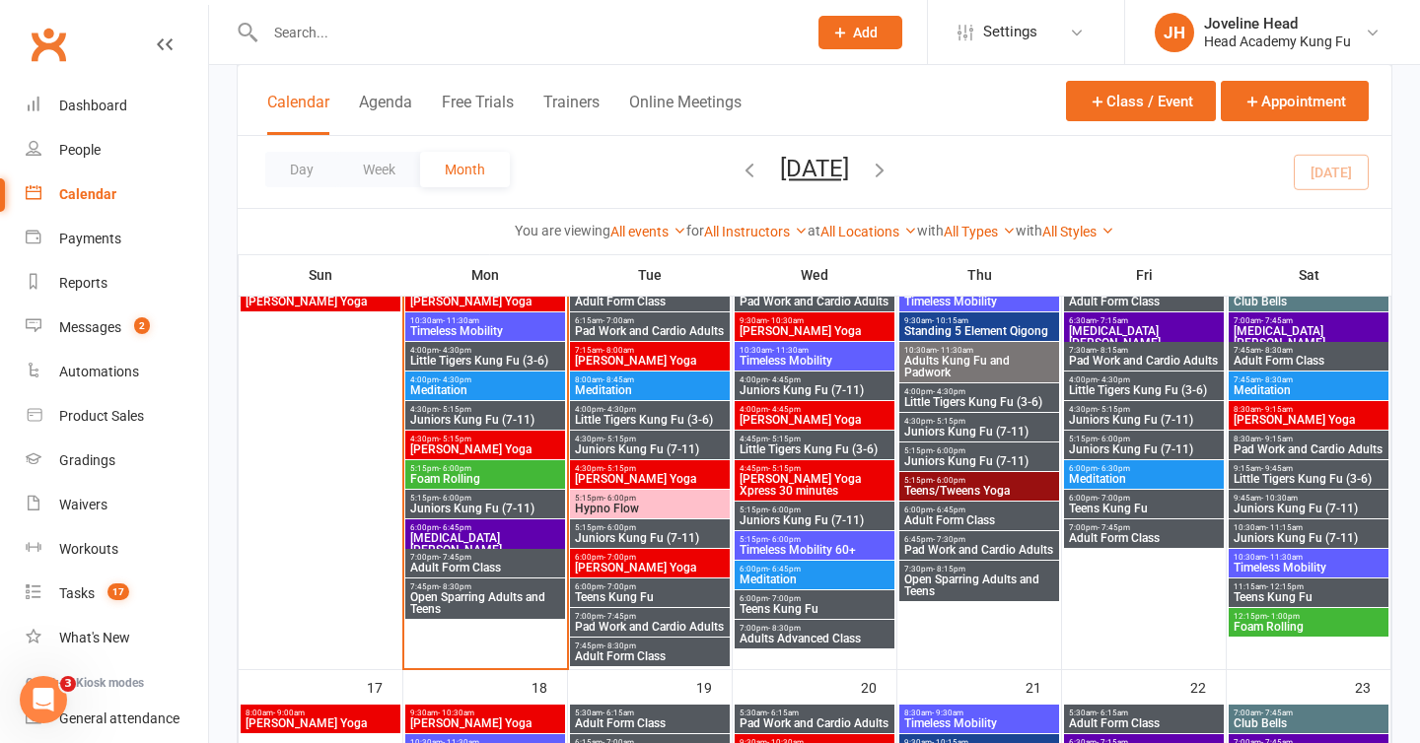
scroll to position [1017, 0]
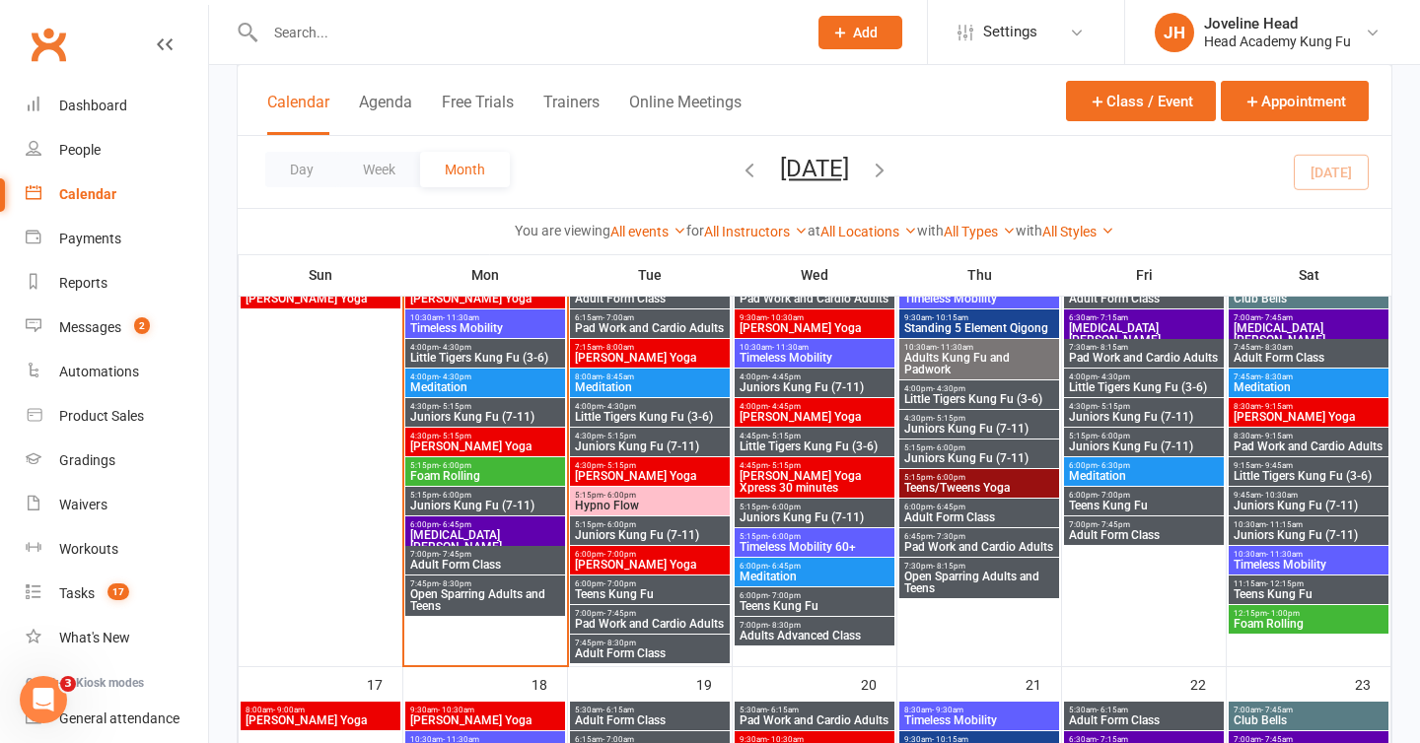
click at [669, 547] on div "6:00pm - 7:00pm [PERSON_NAME] Yoga" at bounding box center [650, 560] width 160 height 29
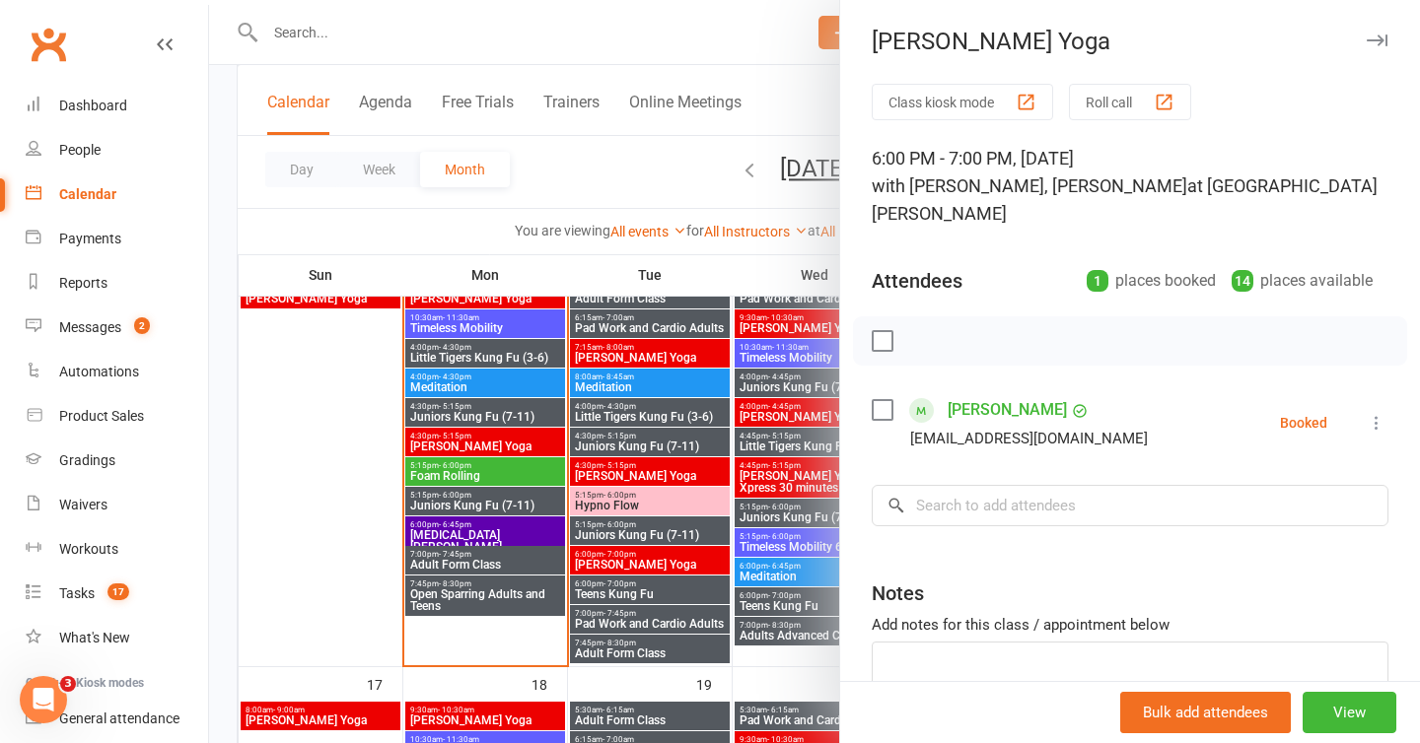
click at [1385, 33] on button "button" at bounding box center [1377, 41] width 24 height 24
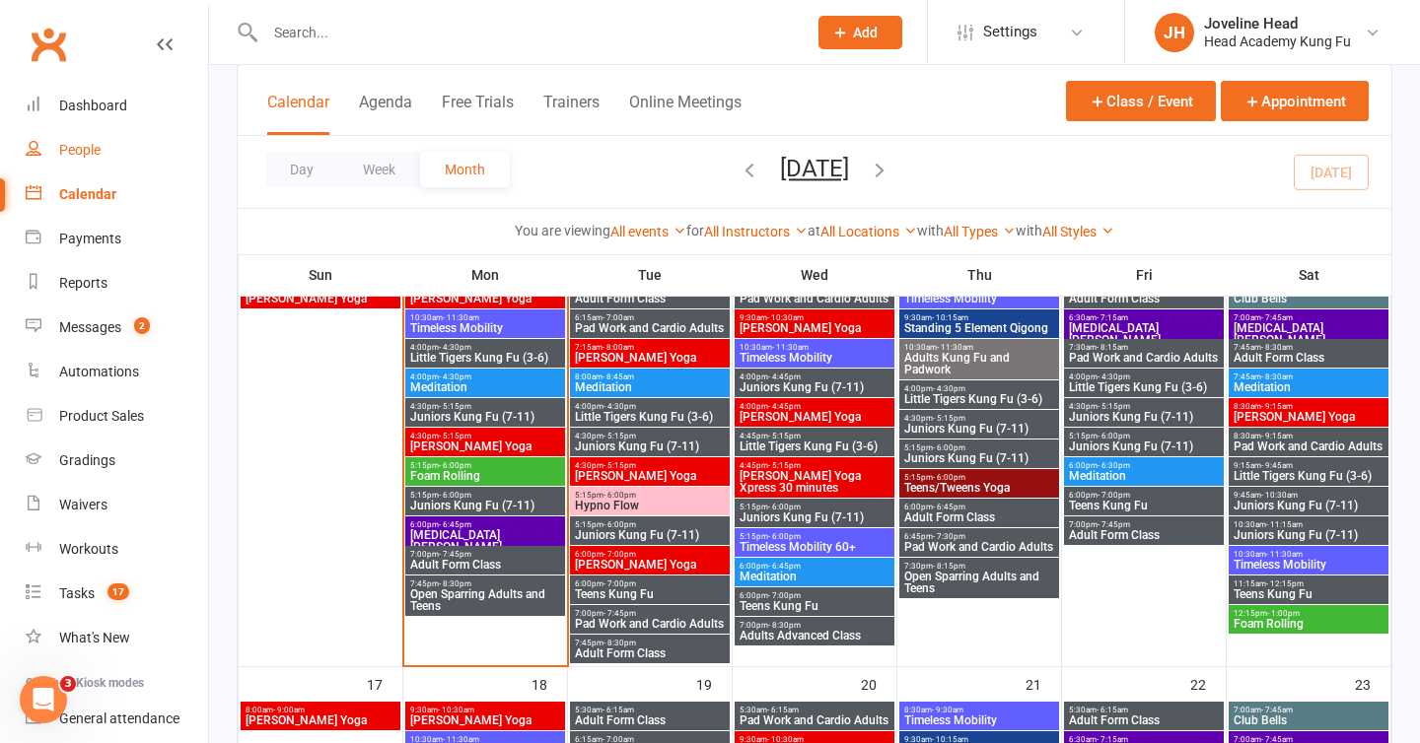
click at [77, 156] on div "People" at bounding box center [79, 150] width 41 height 16
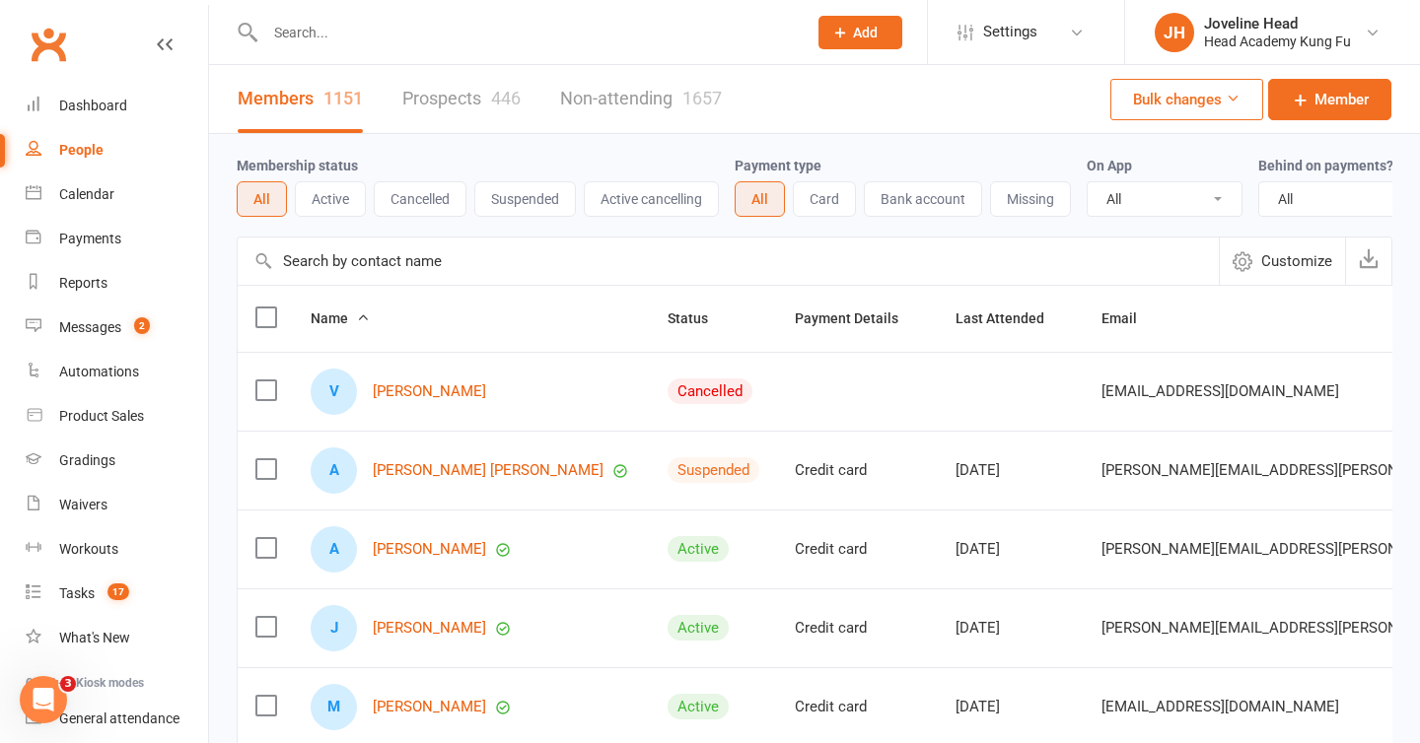
click at [426, 39] on input "text" at bounding box center [525, 33] width 533 height 28
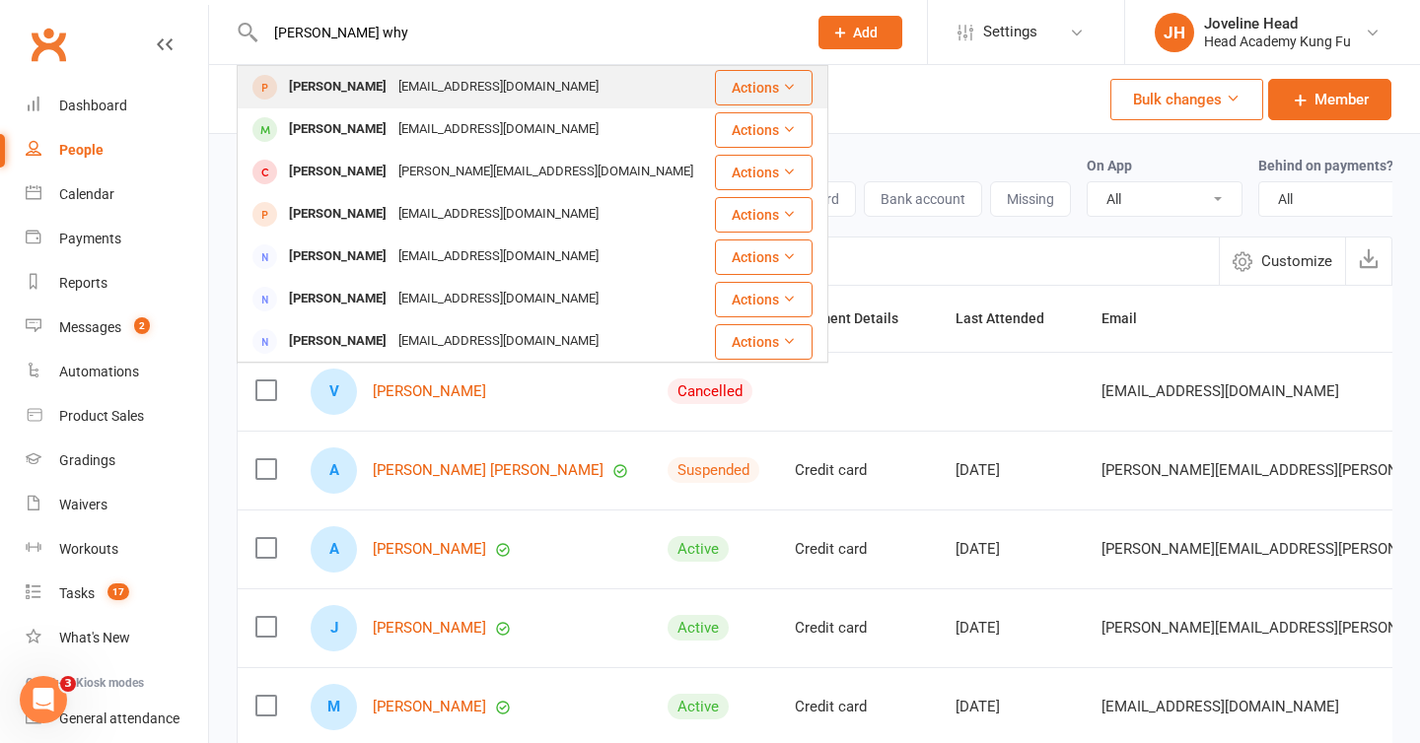
type input "[PERSON_NAME] why"
click at [413, 82] on div "[EMAIL_ADDRESS][DOMAIN_NAME]" at bounding box center [498, 87] width 212 height 29
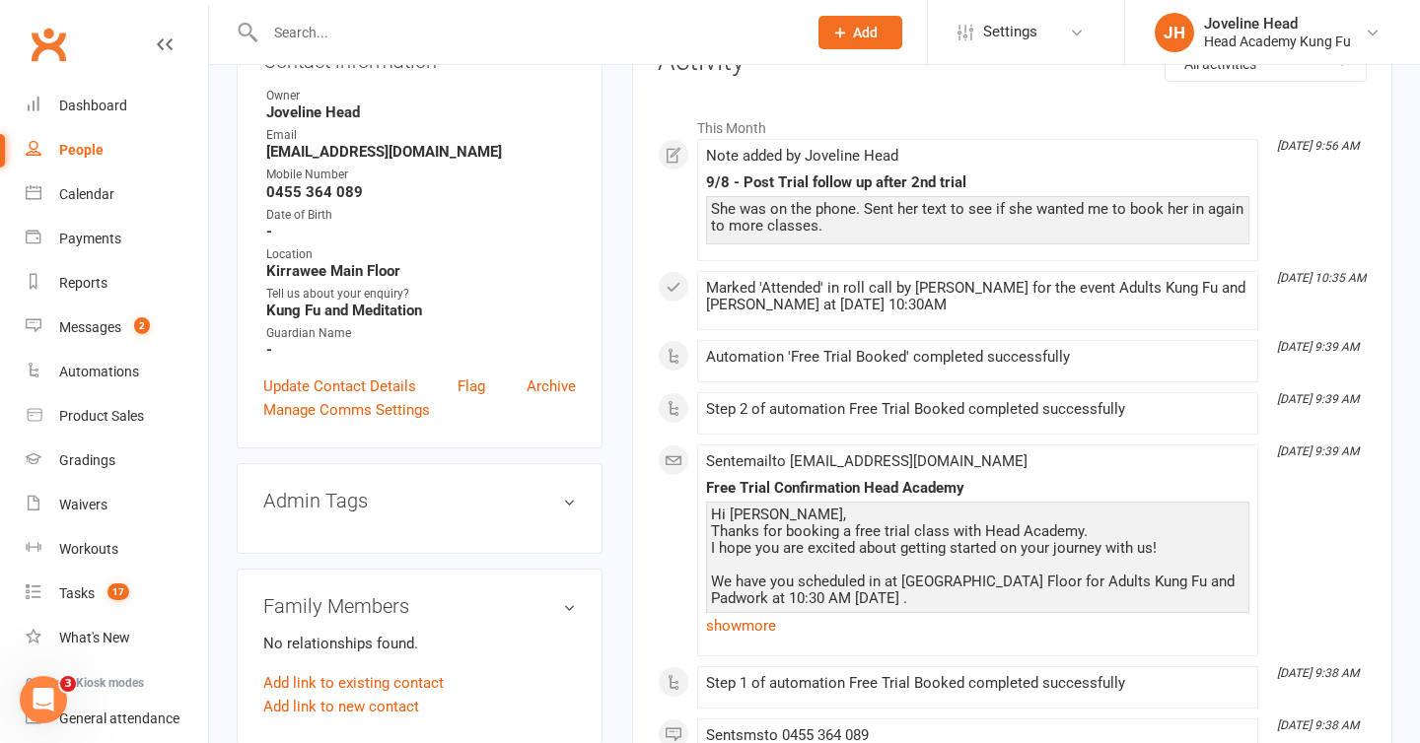
scroll to position [247, 0]
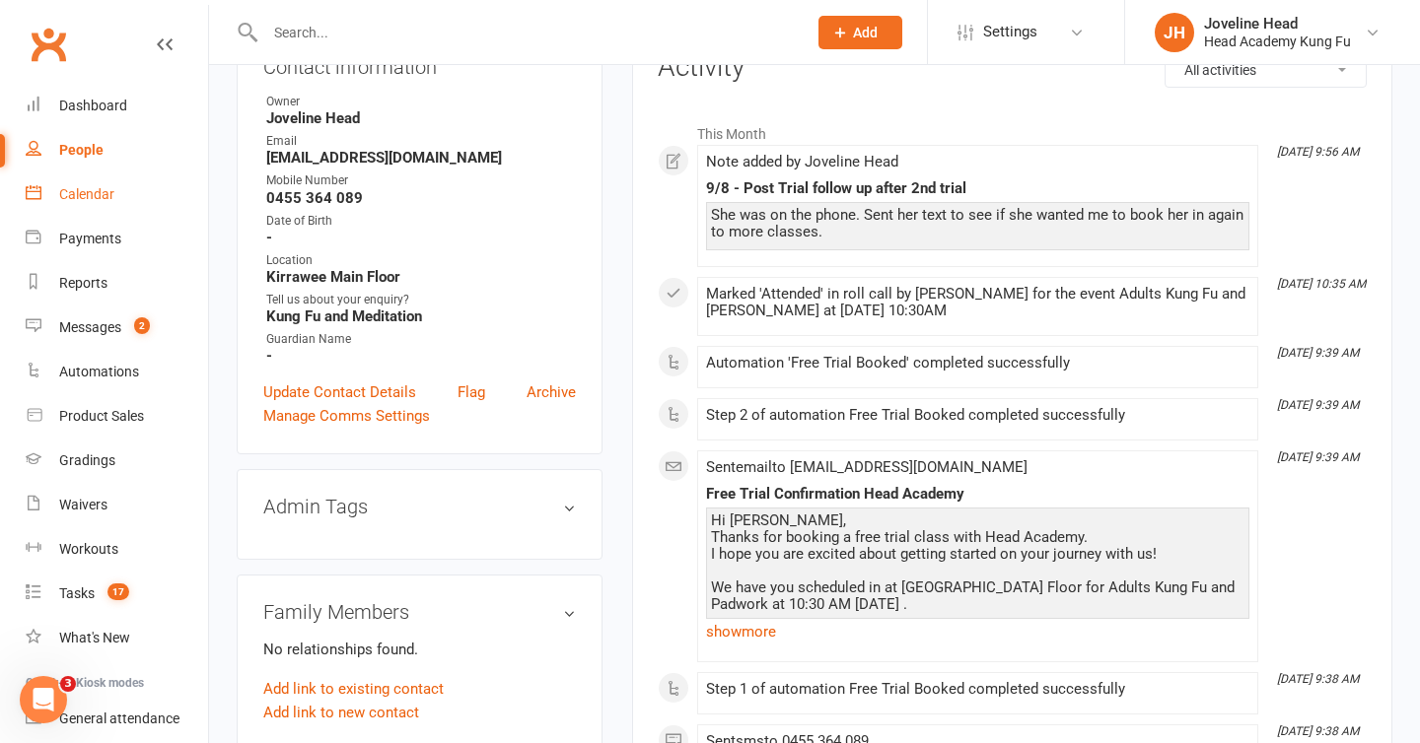
click at [101, 197] on div "Calendar" at bounding box center [86, 194] width 55 height 16
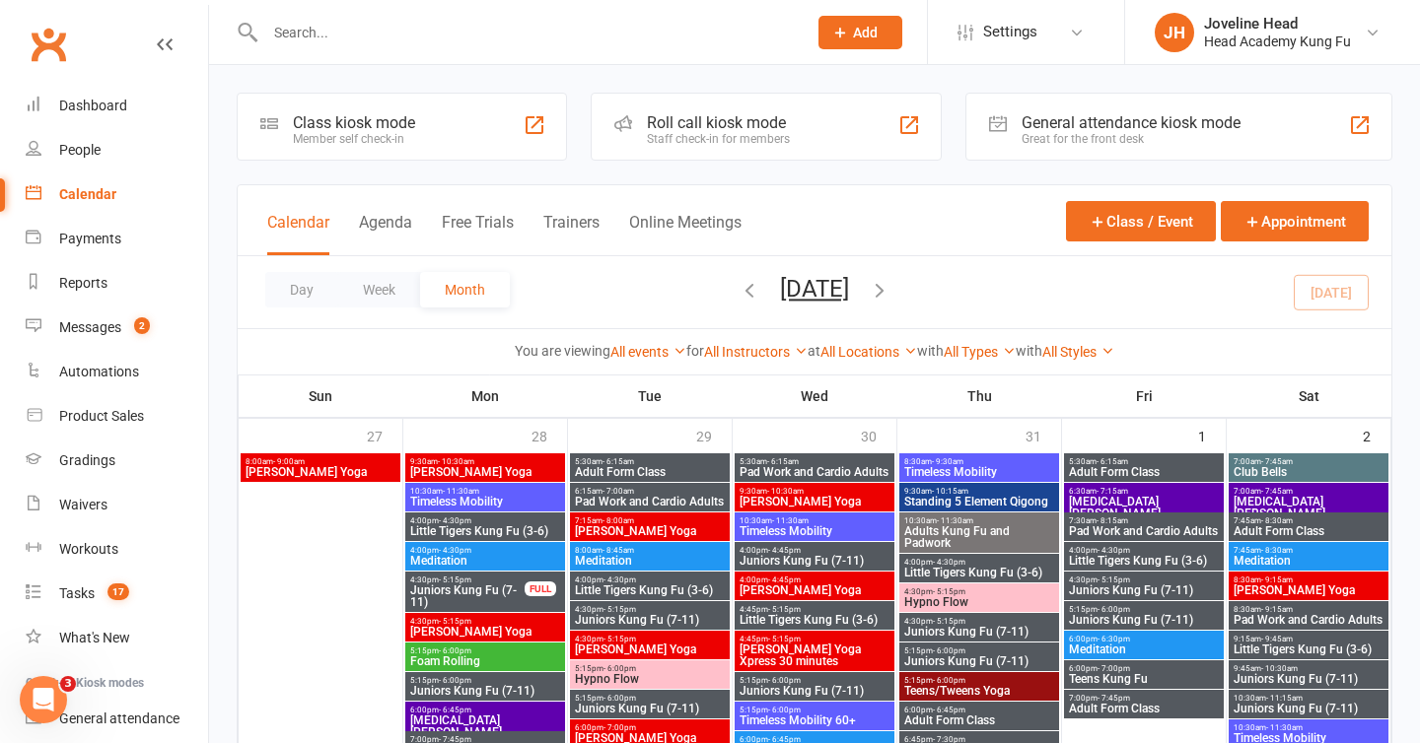
click at [348, 21] on input "text" at bounding box center [525, 33] width 533 height 28
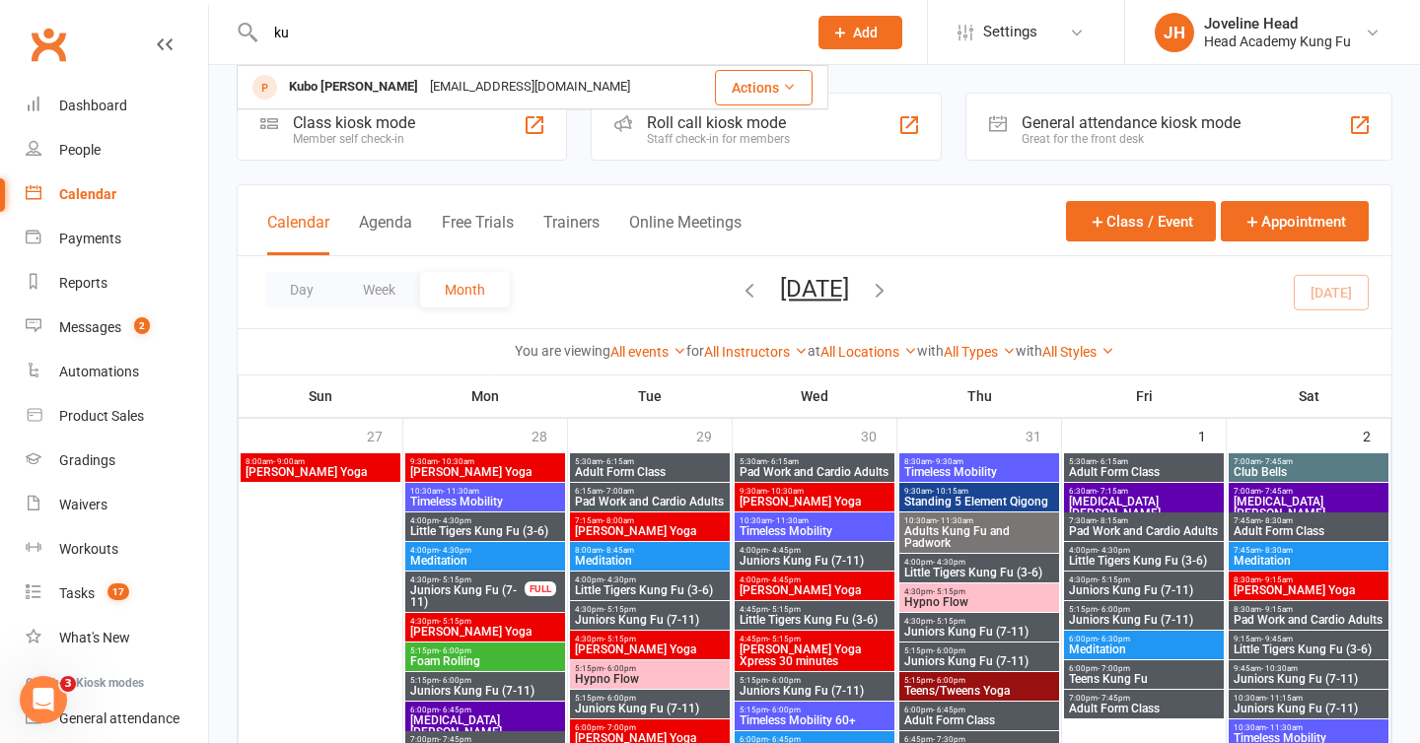
type input "k"
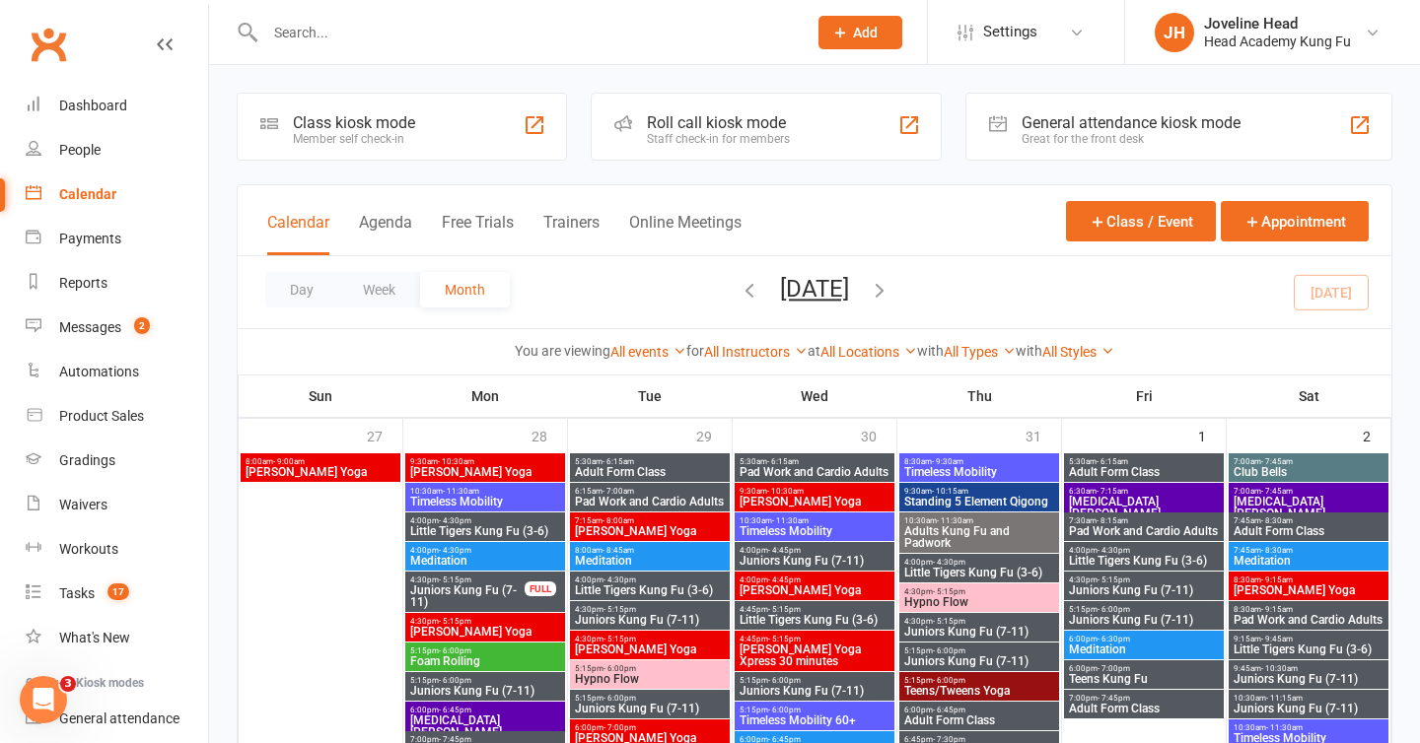
click at [366, 19] on input "text" at bounding box center [525, 33] width 533 height 28
type input "[PERSON_NAME]"
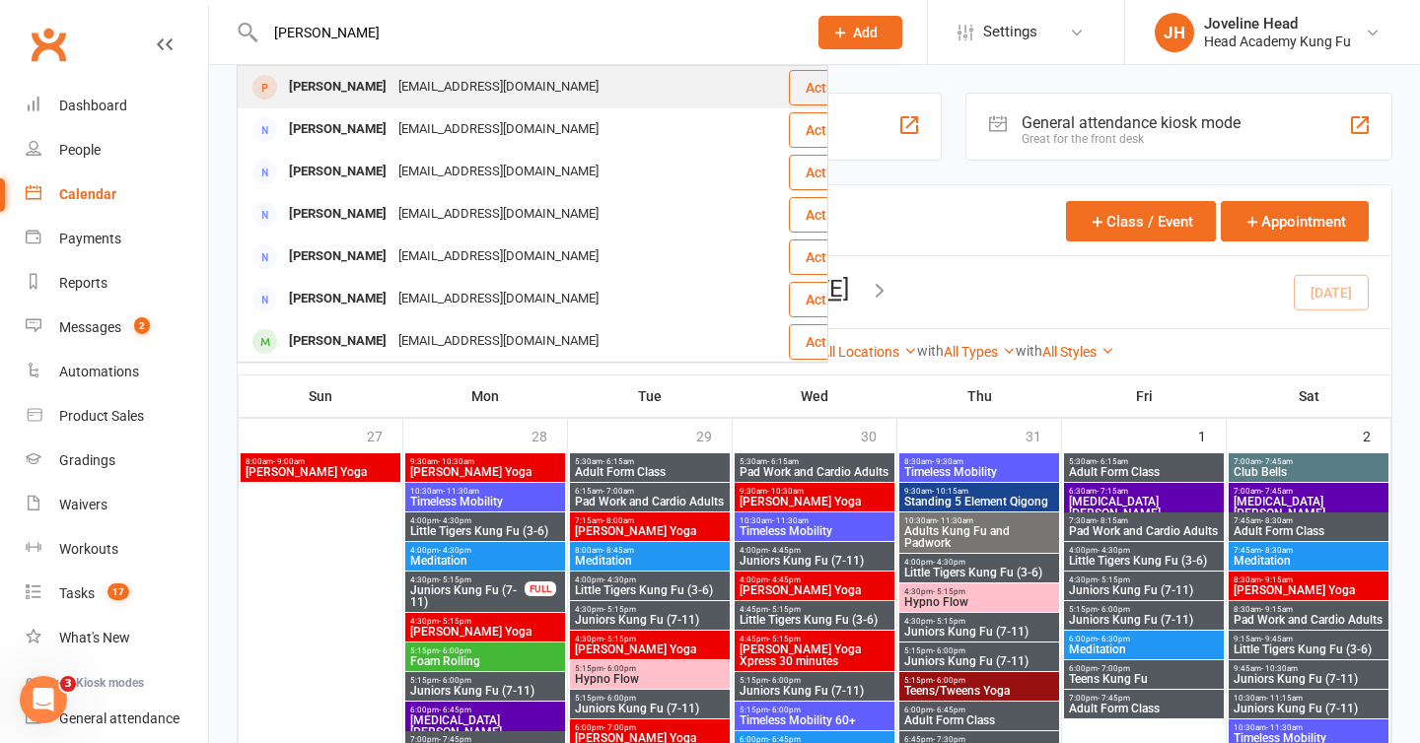
click at [367, 87] on div "[PERSON_NAME]" at bounding box center [337, 87] width 109 height 29
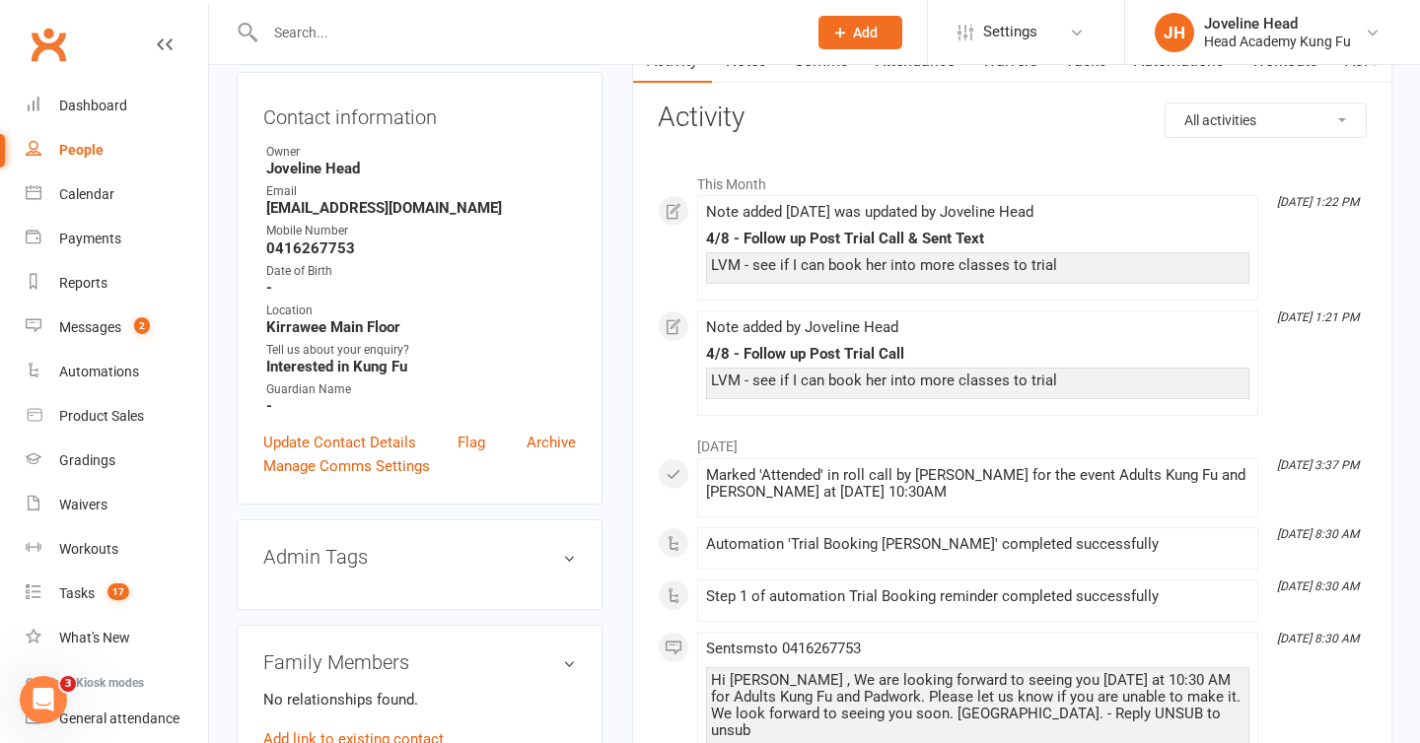
scroll to position [174, 0]
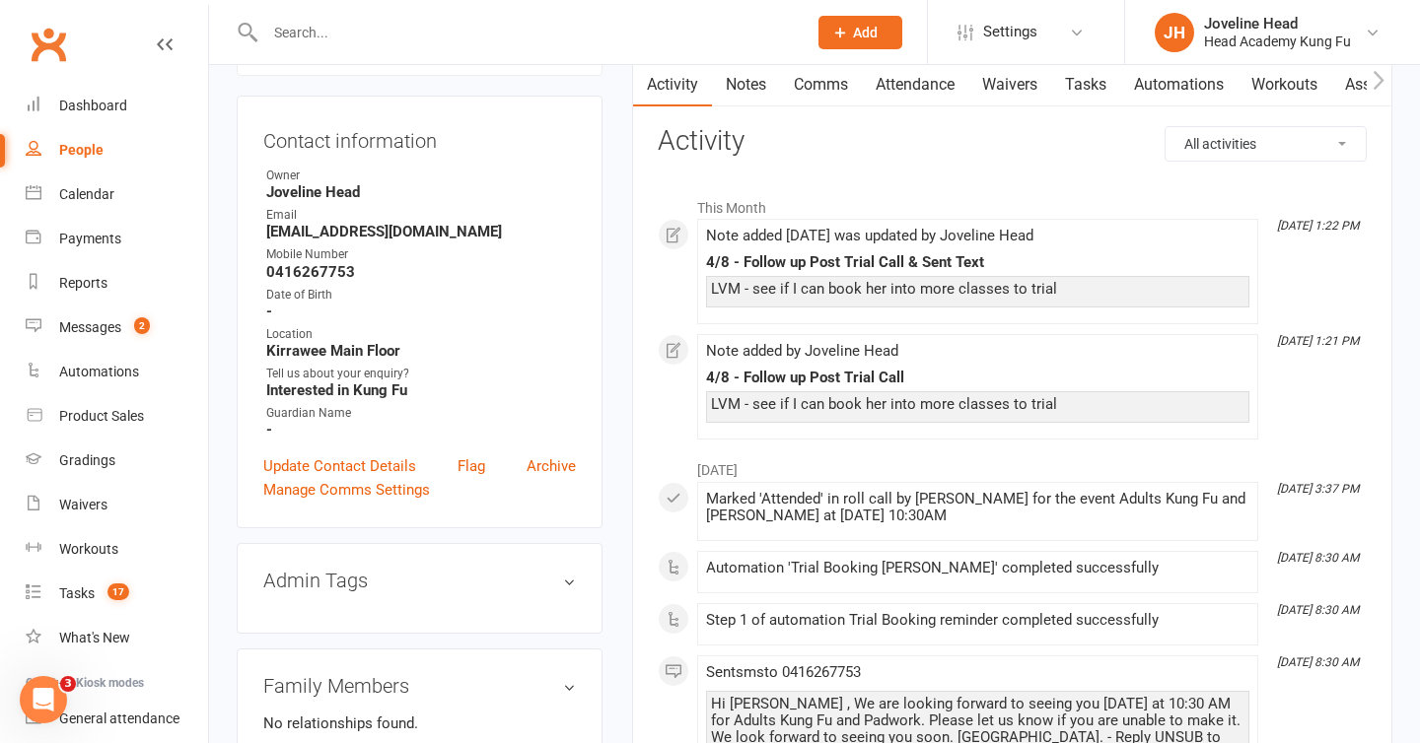
click at [358, 31] on input "text" at bounding box center [525, 33] width 533 height 28
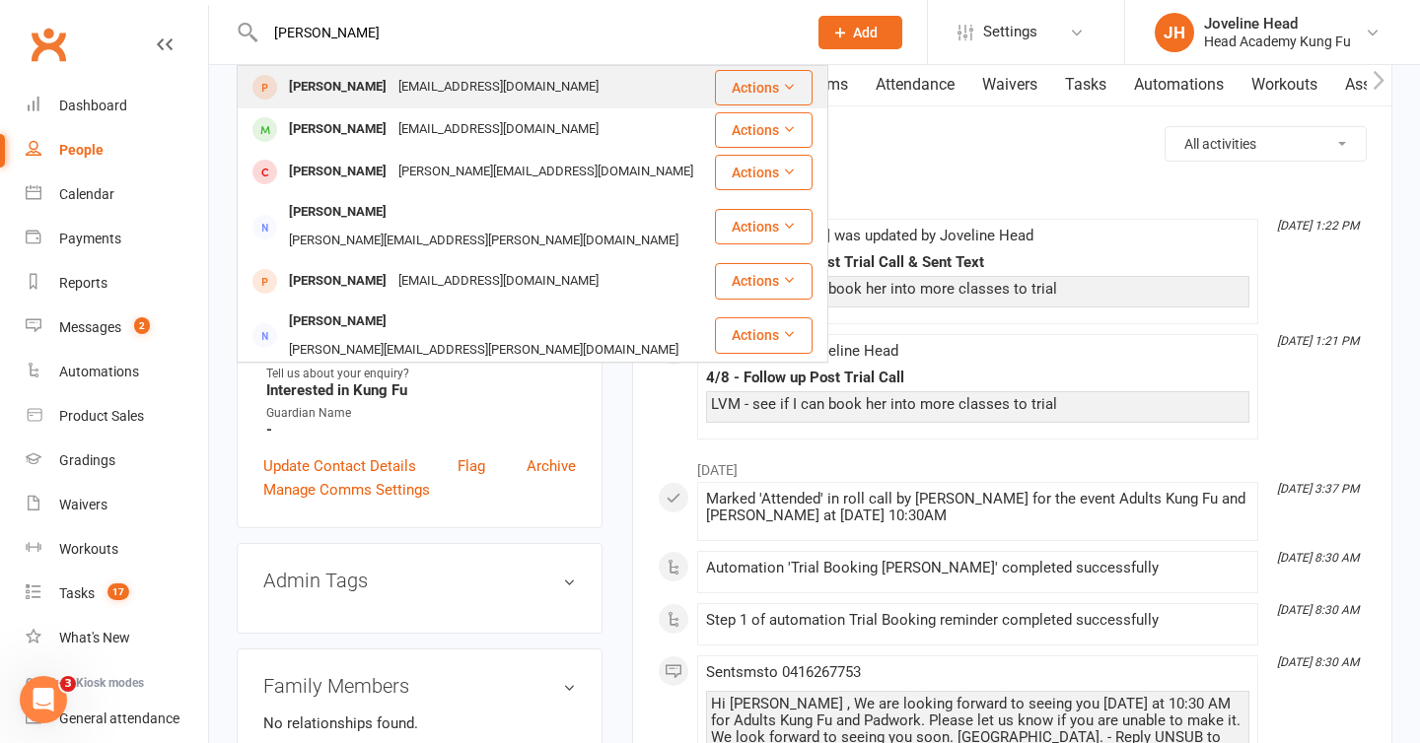
type input "[PERSON_NAME]"
click at [354, 86] on div "[PERSON_NAME]" at bounding box center [337, 87] width 109 height 29
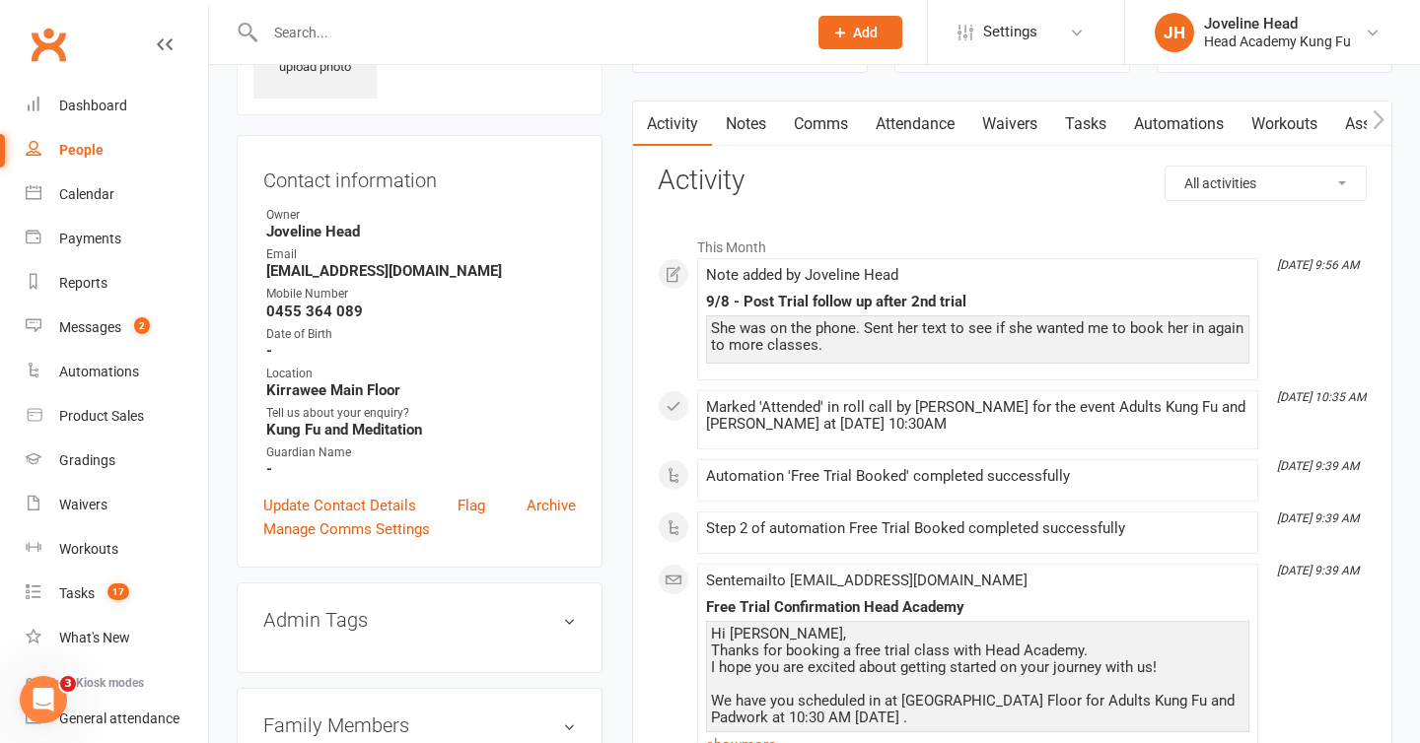
scroll to position [138, 0]
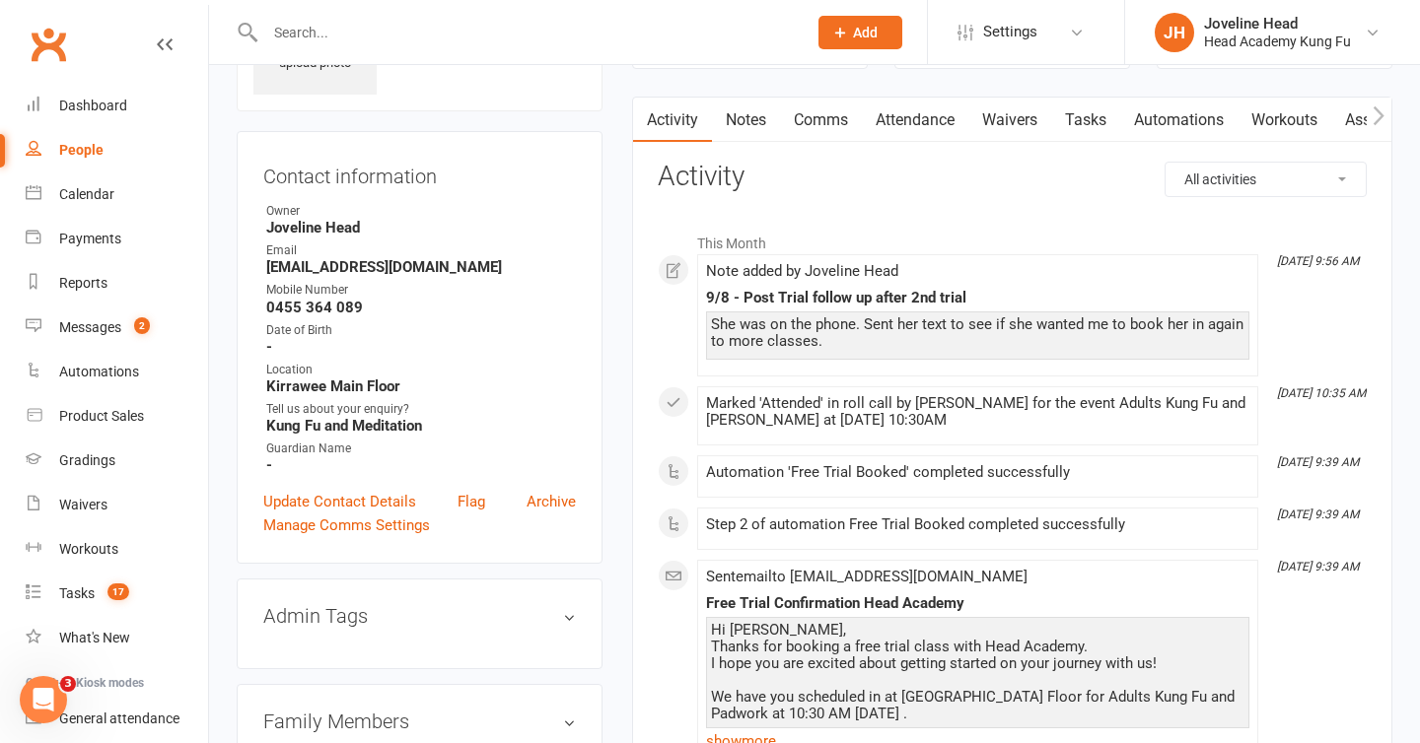
click at [742, 110] on link "Notes" at bounding box center [746, 120] width 68 height 45
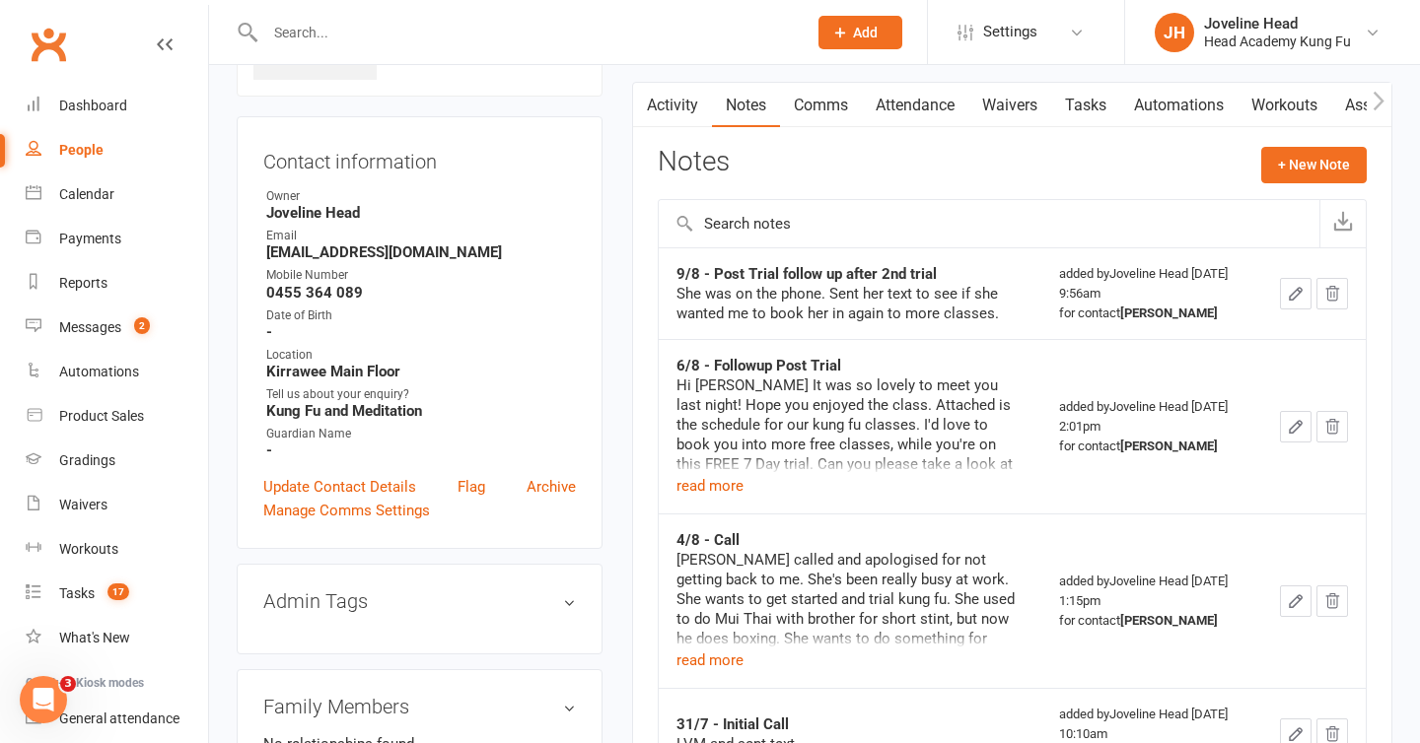
scroll to position [154, 0]
click at [1280, 161] on button "+ New Note" at bounding box center [1314, 163] width 106 height 35
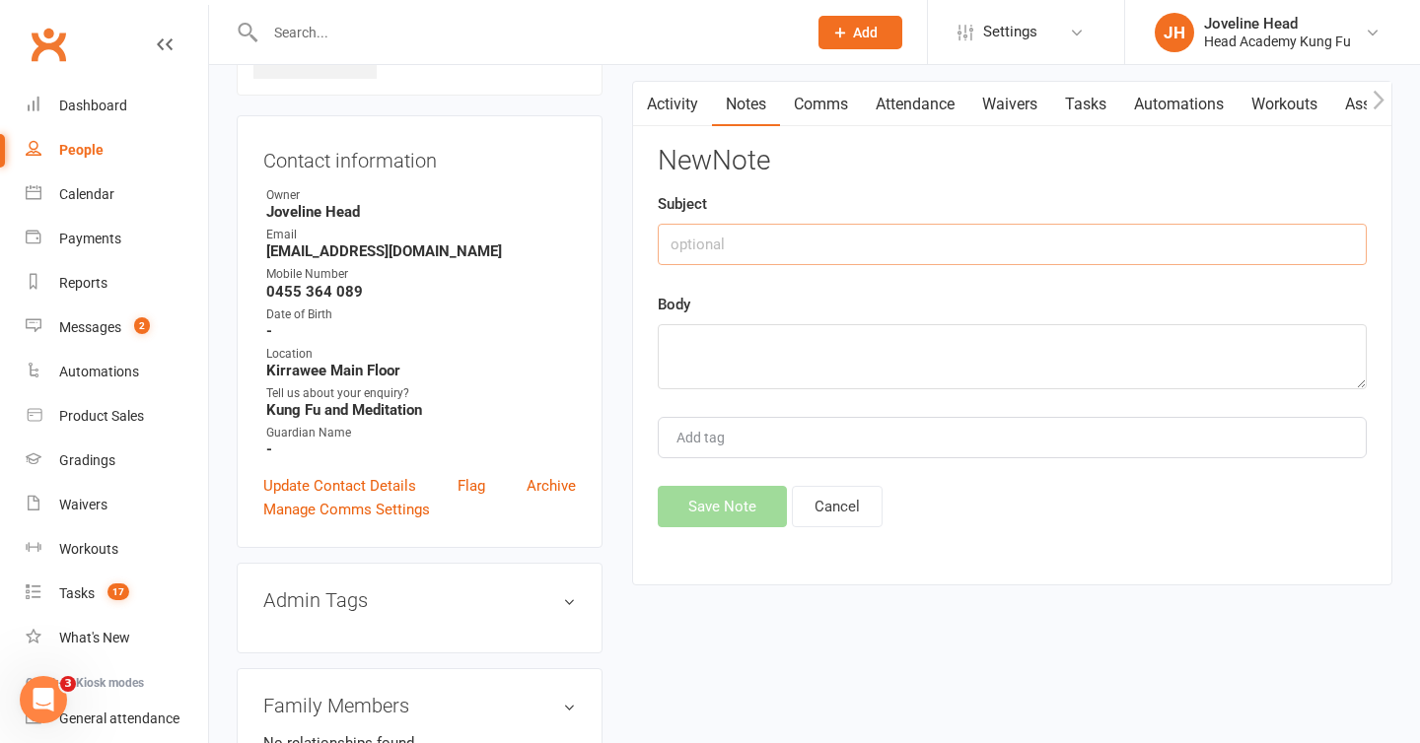
click at [743, 259] on input "text" at bounding box center [1012, 244] width 709 height 41
type input "11/8 - Sent a followup text"
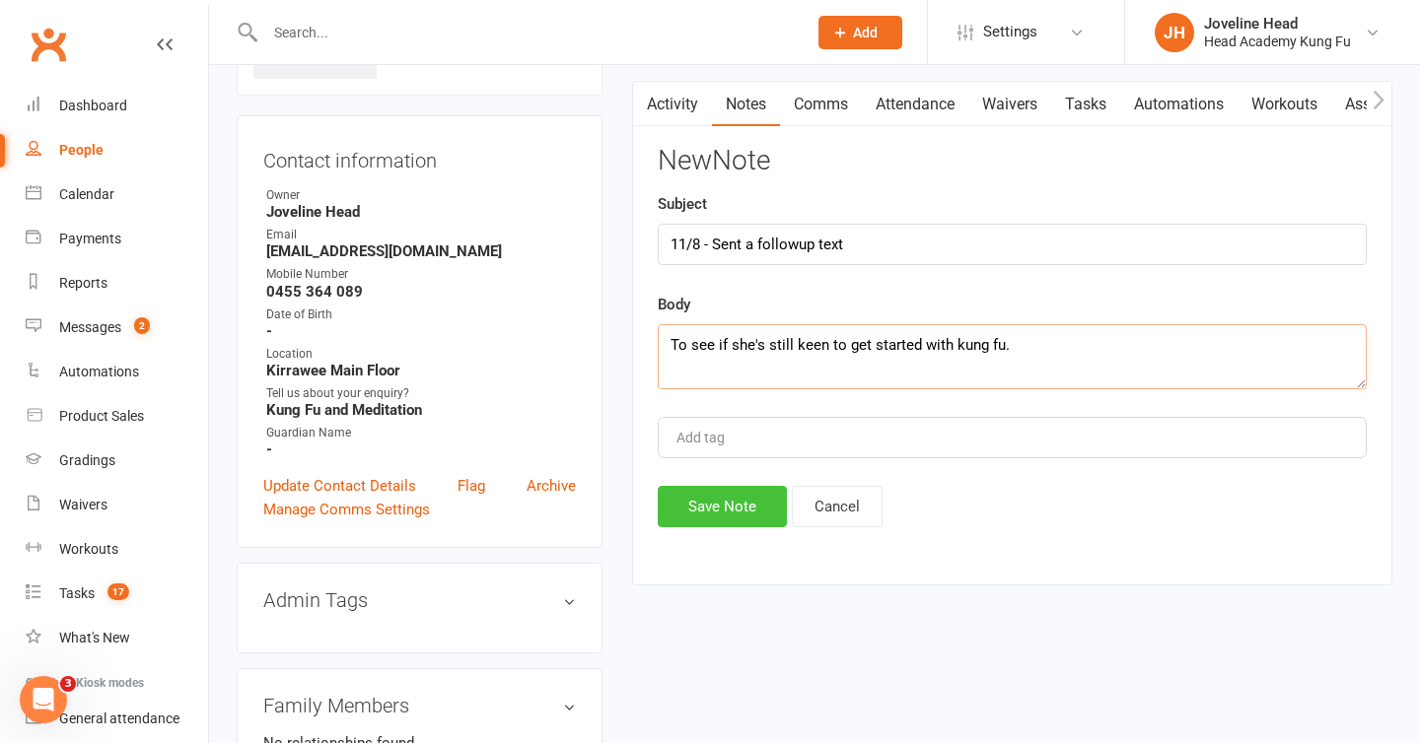
type textarea "To see if she's still keen to get started with kung fu."
click at [726, 506] on button "Save Note" at bounding box center [722, 506] width 129 height 41
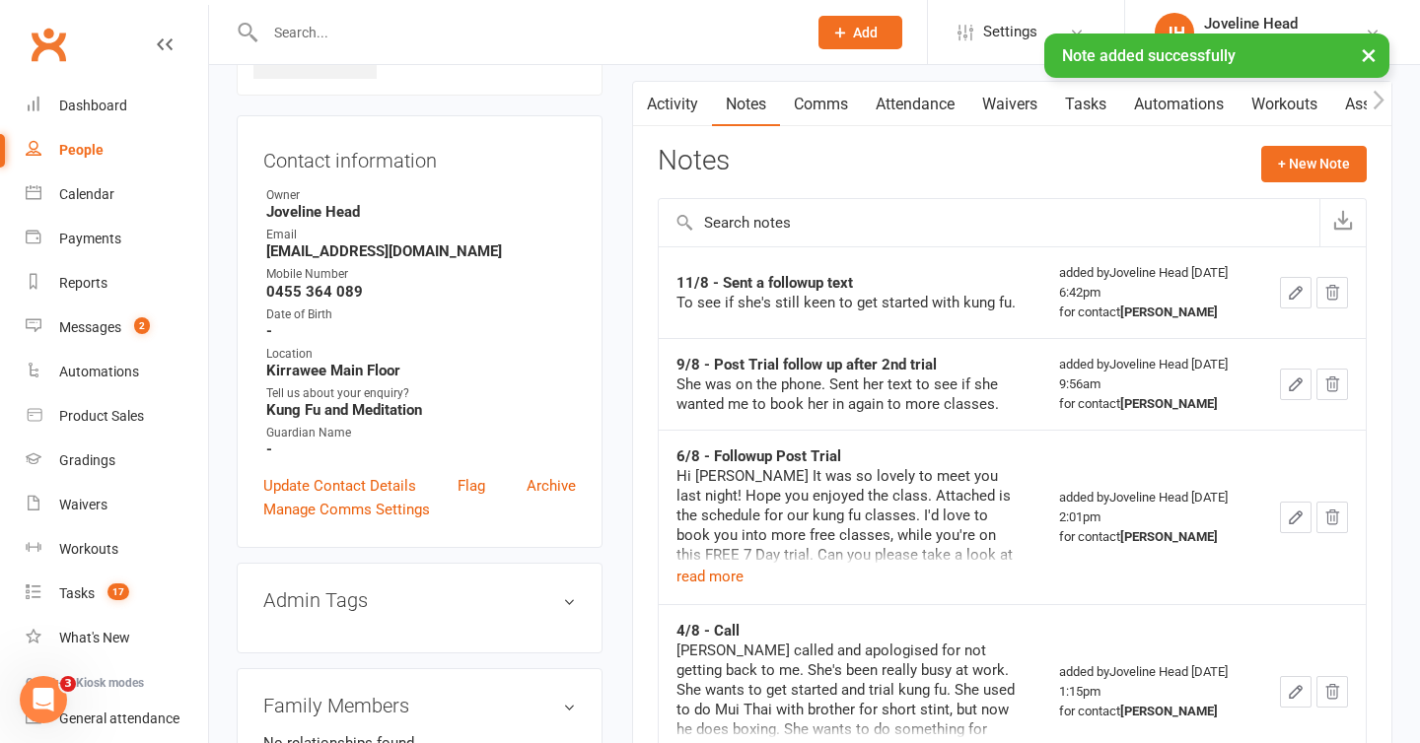
click at [1362, 57] on button "×" at bounding box center [1368, 55] width 35 height 42
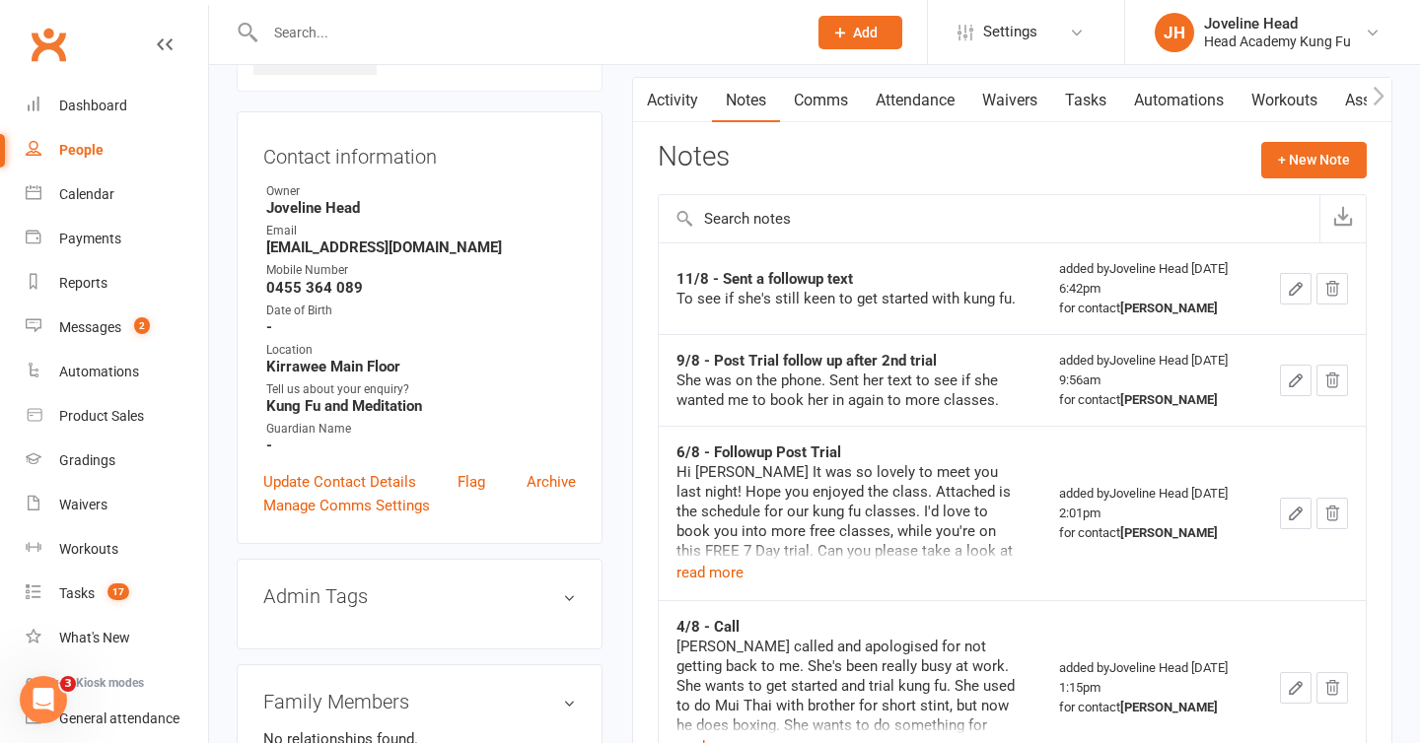
scroll to position [159, 0]
click at [121, 333] on div "Messages" at bounding box center [90, 327] width 62 height 16
